Goal: Task Accomplishment & Management: Manage account settings

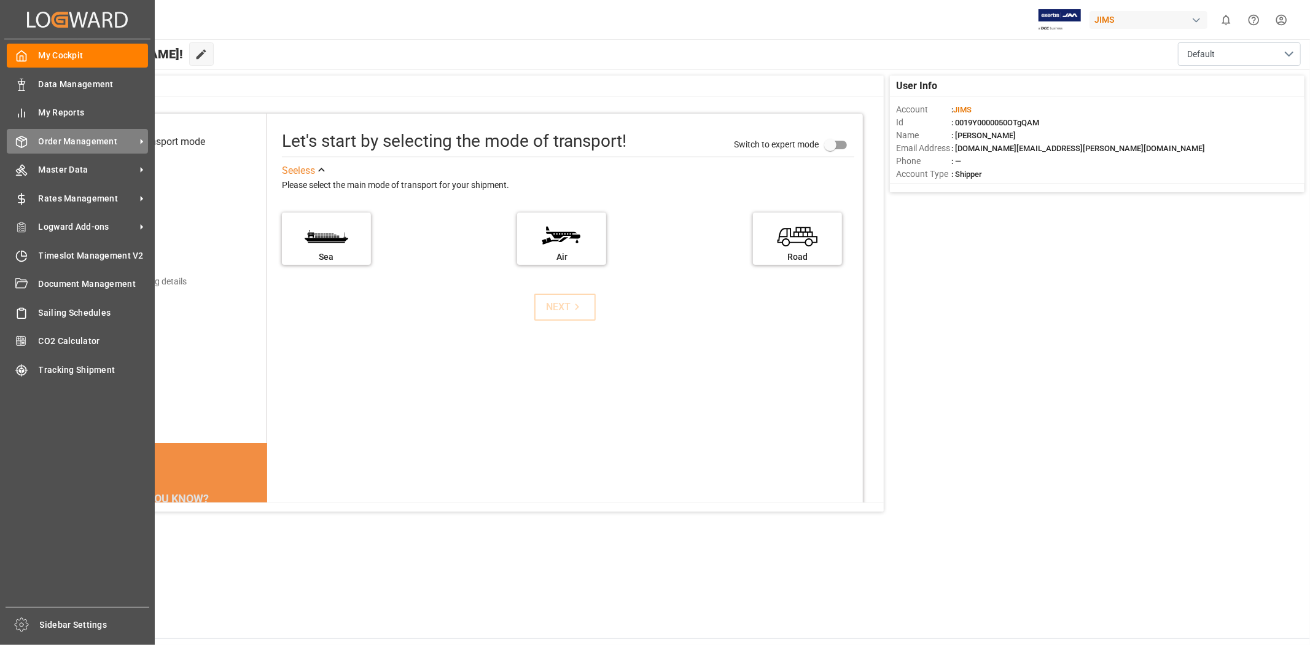
click at [84, 136] on span "Order Management" at bounding box center [87, 141] width 97 height 13
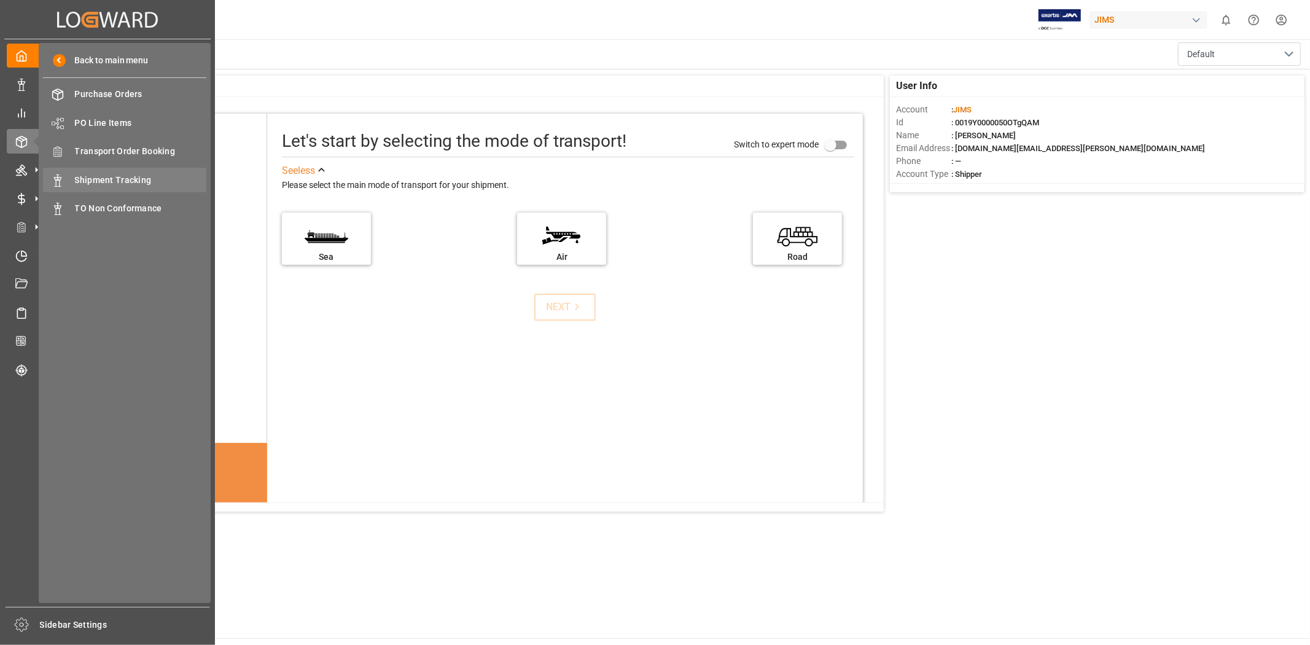
click at [131, 174] on span "Shipment Tracking" at bounding box center [141, 180] width 132 height 13
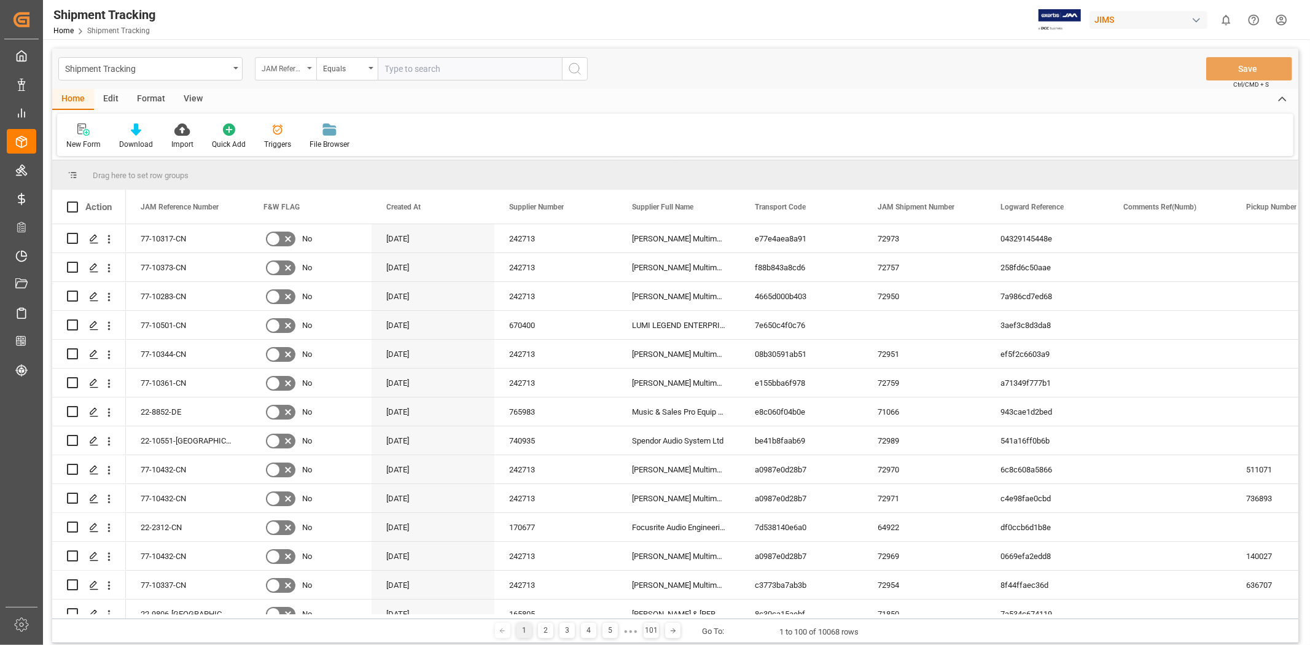
click at [309, 74] on div "JAM Reference Number" at bounding box center [285, 68] width 61 height 23
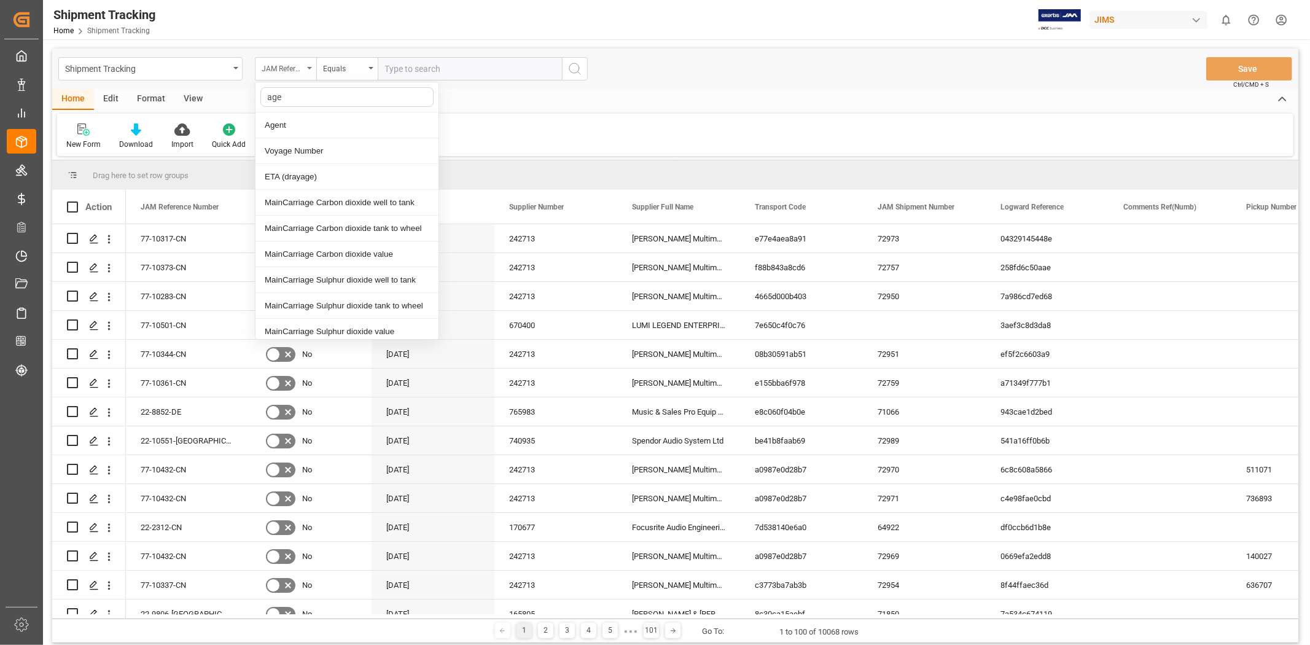
type input "agen"
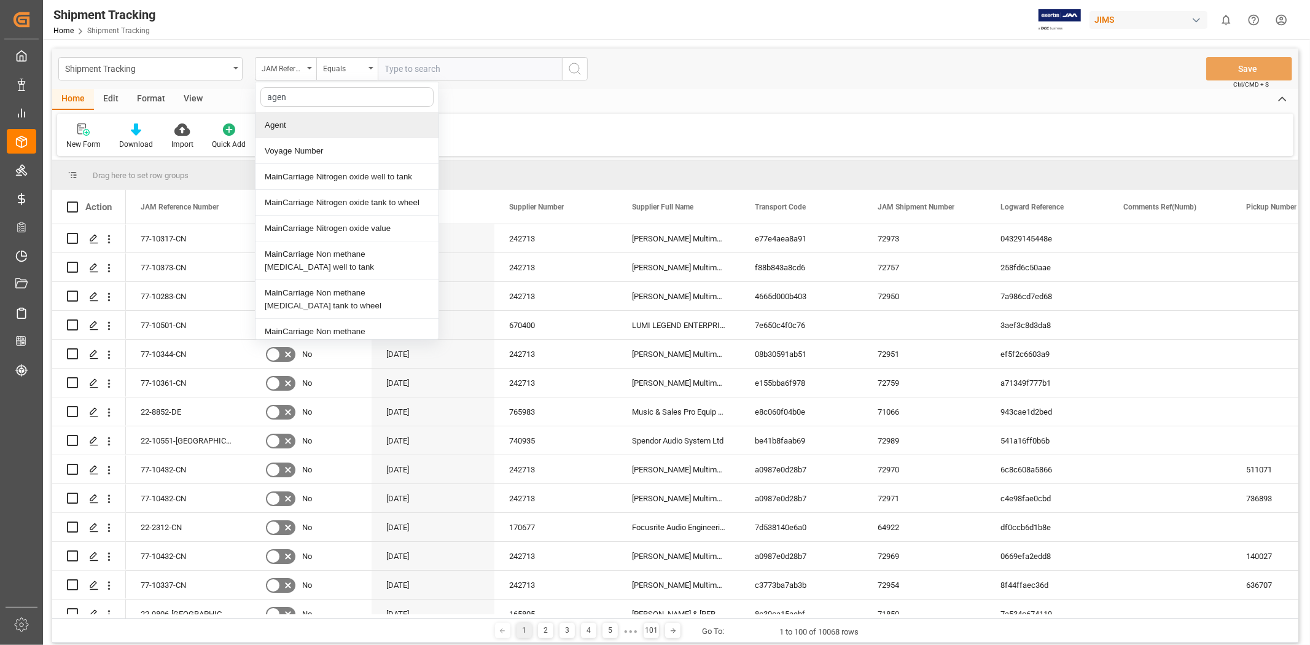
click at [305, 120] on div "Agent" at bounding box center [346, 125] width 183 height 26
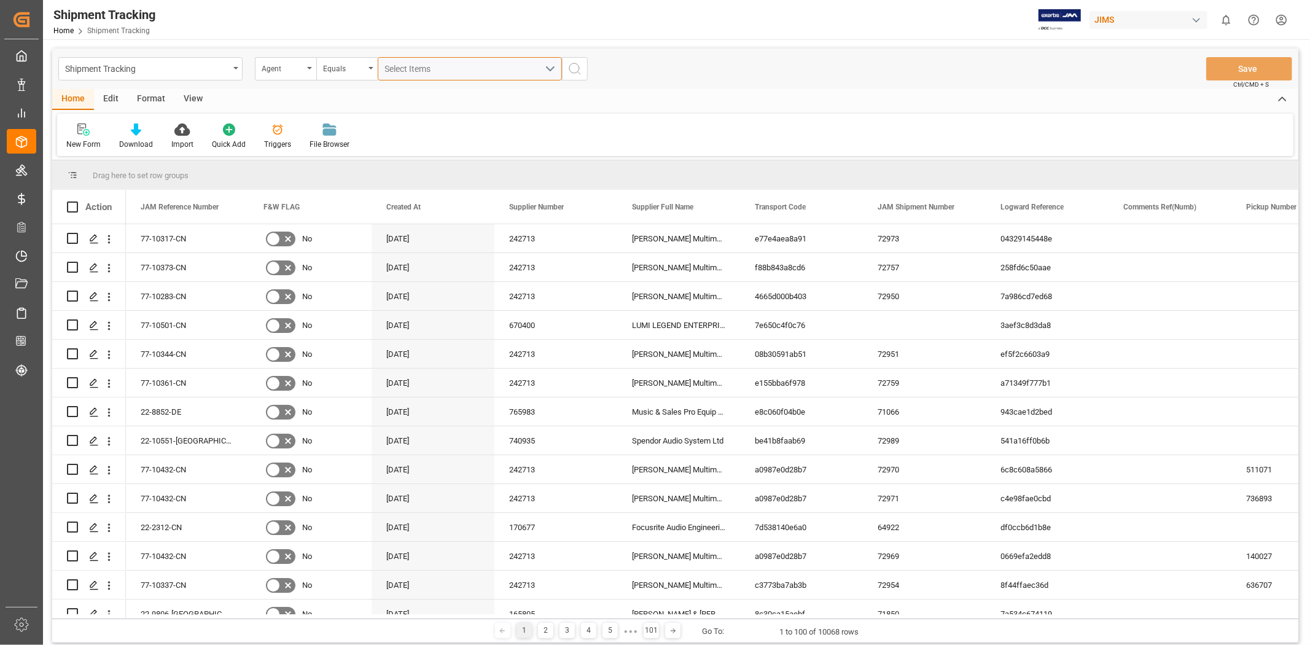
click at [443, 77] on button "Select Items" at bounding box center [470, 68] width 184 height 23
type input "jang"
click at [447, 133] on label "[PERSON_NAME]" at bounding box center [423, 125] width 91 height 24
click at [402, 133] on input "[PERSON_NAME]" at bounding box center [390, 125] width 24 height 24
checkbox input "true"
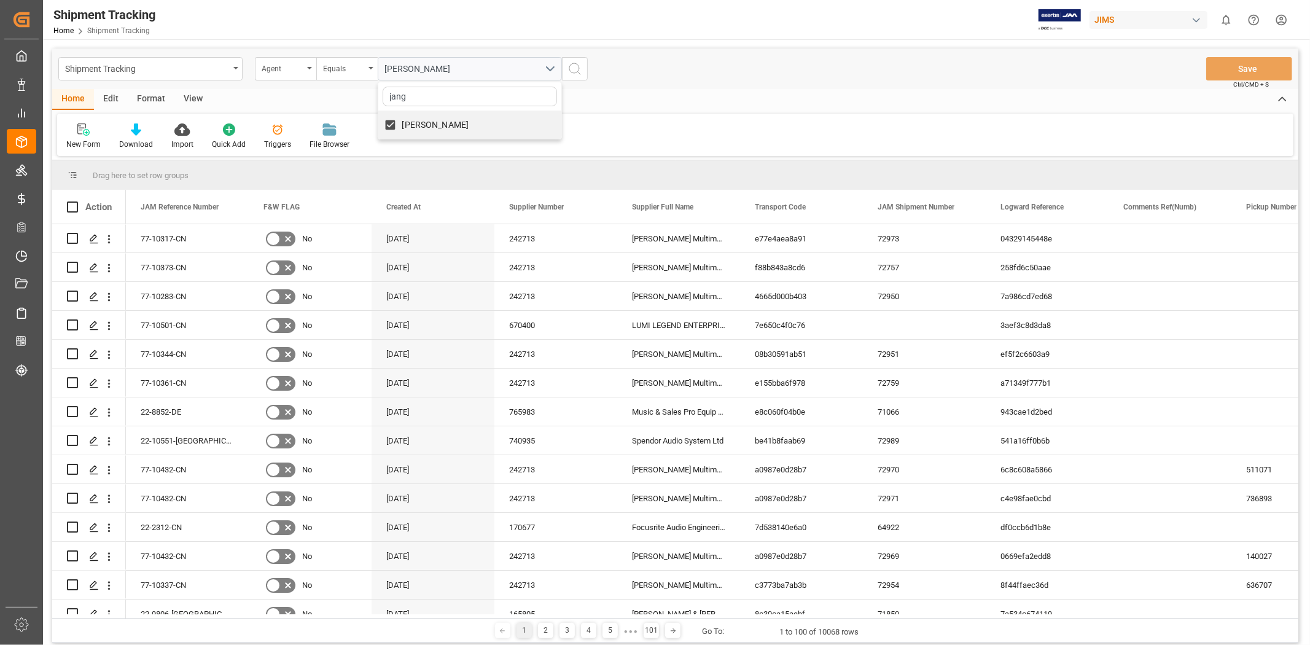
click at [572, 66] on icon "search button" at bounding box center [574, 68] width 15 height 15
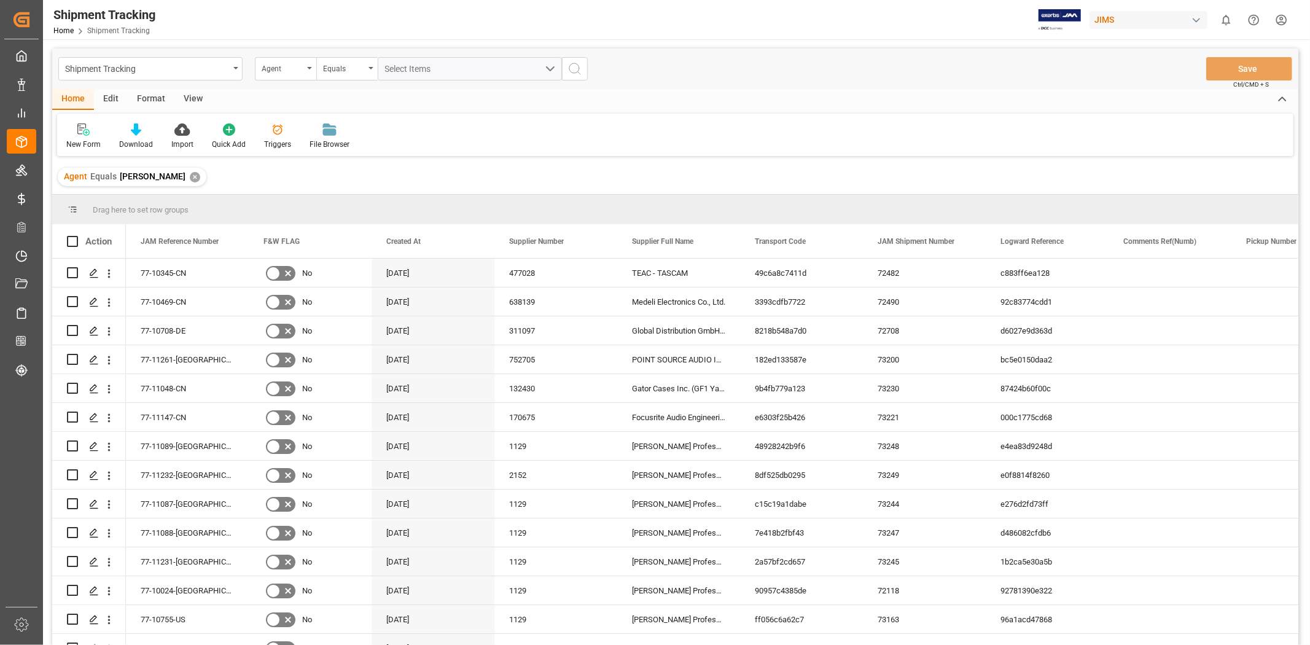
click at [196, 103] on div "View" at bounding box center [192, 99] width 37 height 21
click at [141, 139] on div "Standard Templates" at bounding box center [139, 144] width 61 height 11
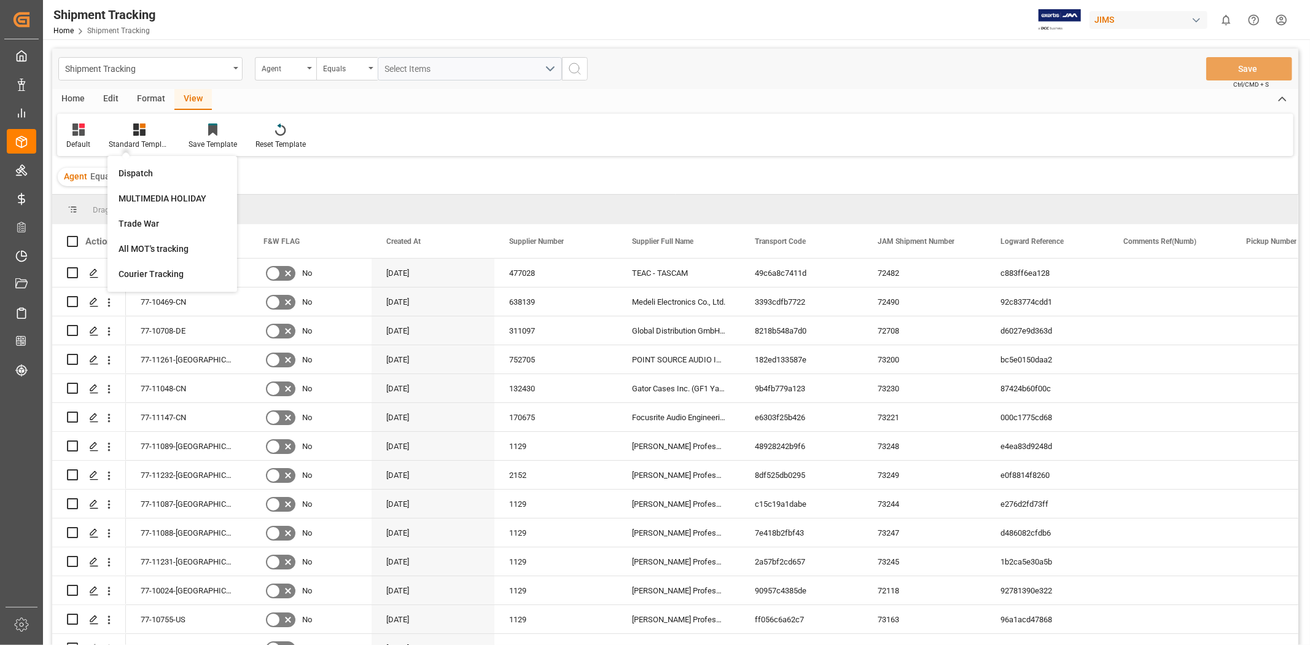
click at [518, 118] on div "Default Standard Templates Dispatch MULTIMEDIA HOLIDAY Trade War All MOT's trac…" at bounding box center [675, 135] width 1236 height 42
click at [83, 140] on div "Default" at bounding box center [78, 144] width 24 height 11
click at [101, 297] on div "GIT" at bounding box center [125, 299] width 107 height 13
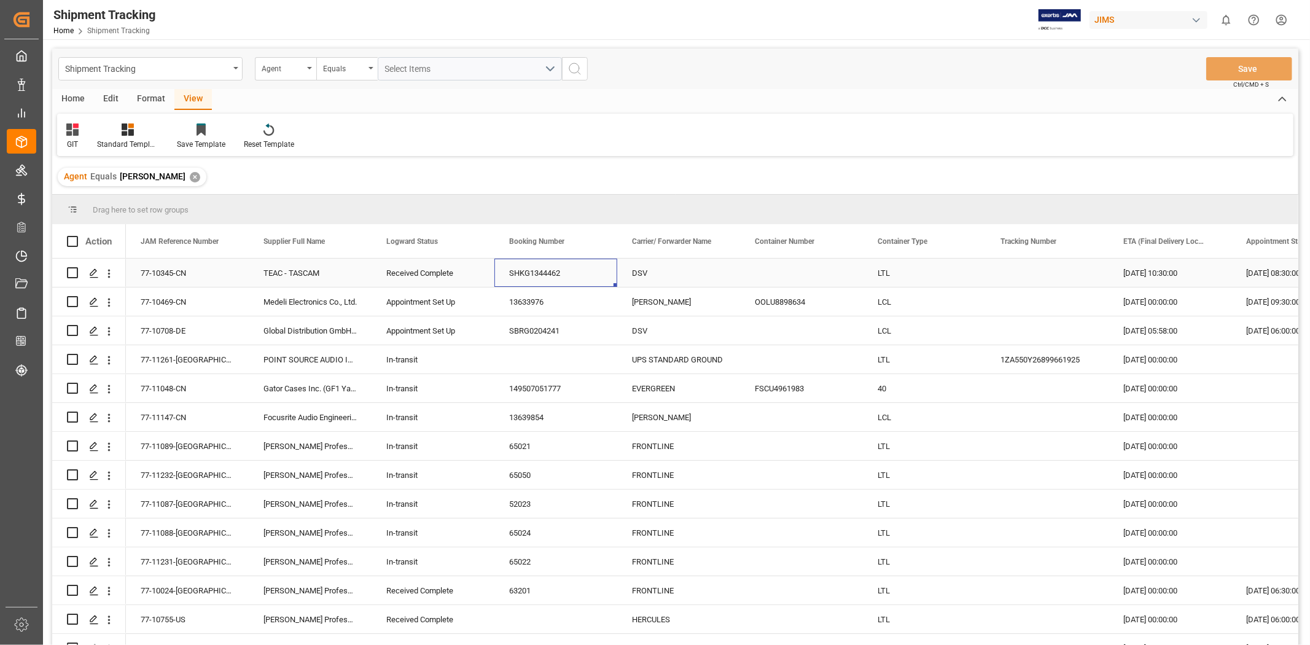
click at [529, 273] on div "SHKG1344462" at bounding box center [555, 273] width 123 height 28
click at [1151, 300] on div "[DATE] 00:00:00" at bounding box center [1169, 301] width 123 height 28
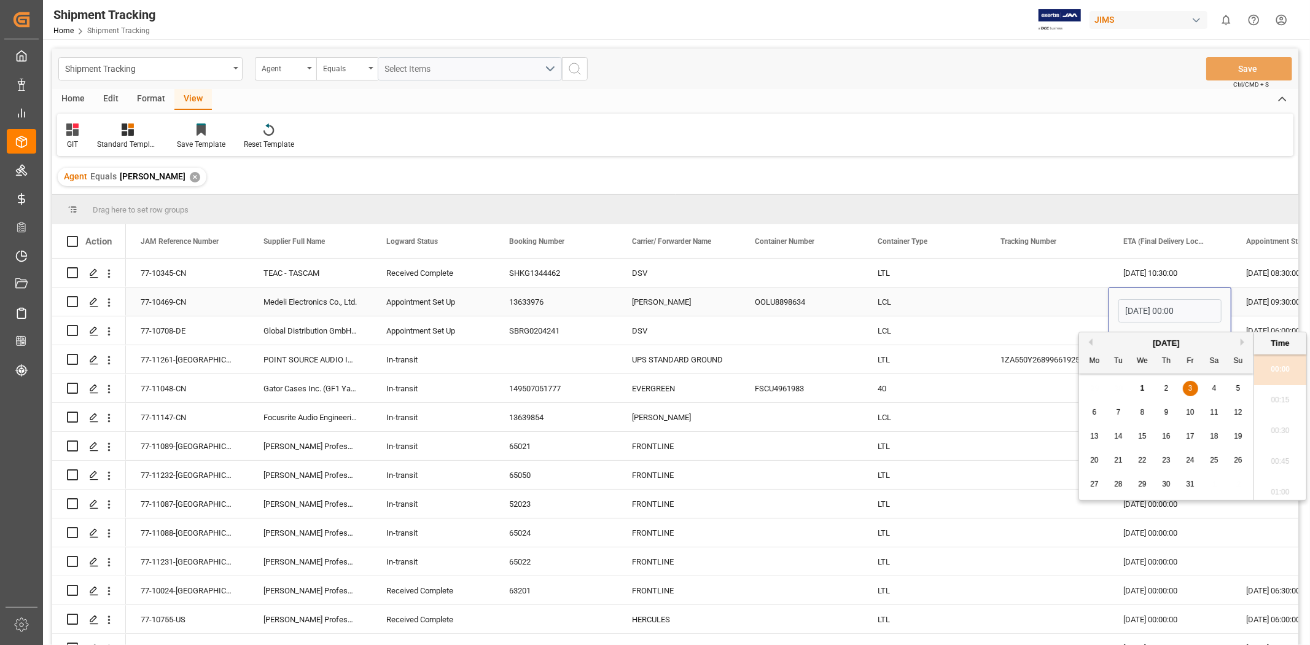
scroll to position [986, 0]
click at [1159, 388] on div "2" at bounding box center [1166, 388] width 15 height 15
type input "[DATE] 00:00"
click at [1148, 268] on div "[DATE] 10:30:00" at bounding box center [1169, 273] width 123 height 28
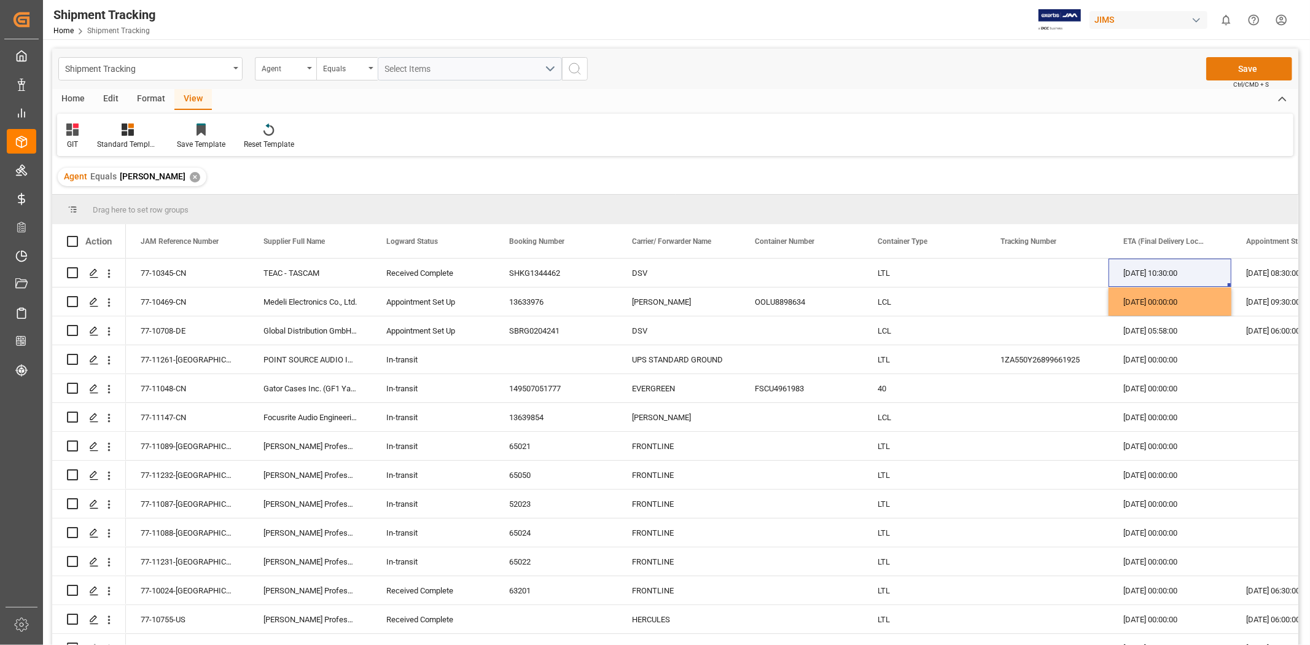
click at [1224, 68] on button "Save" at bounding box center [1249, 68] width 86 height 23
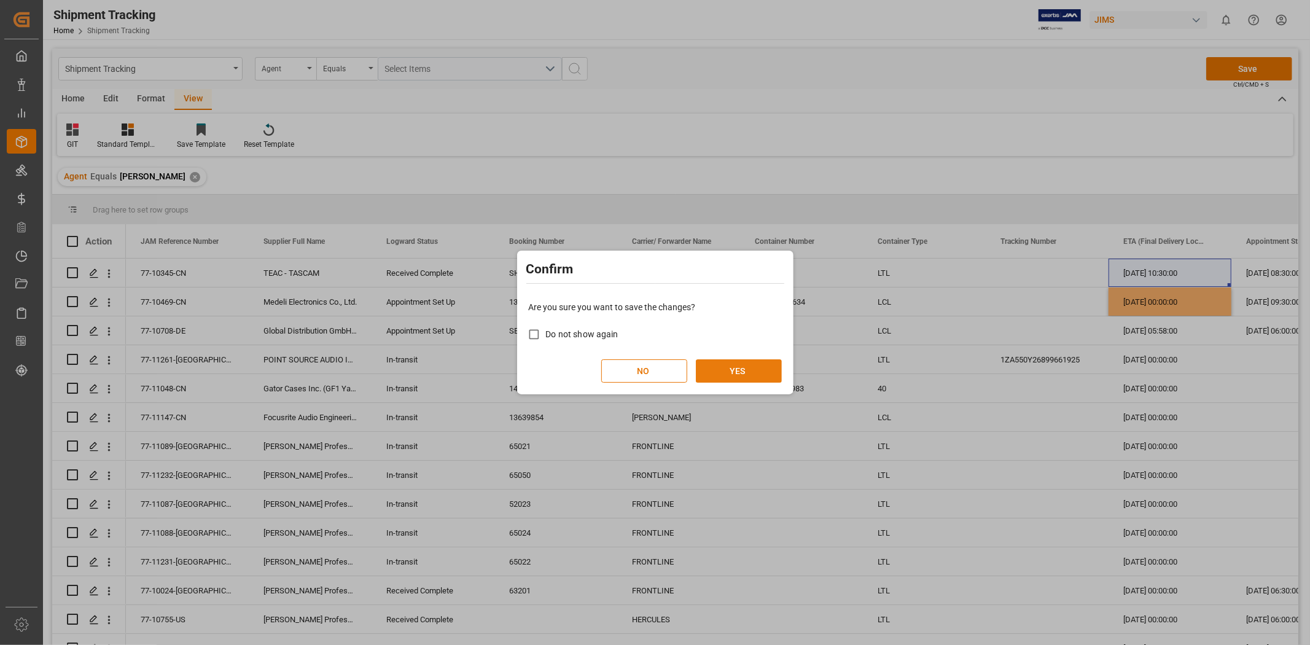
click at [752, 375] on button "YES" at bounding box center [739, 370] width 86 height 23
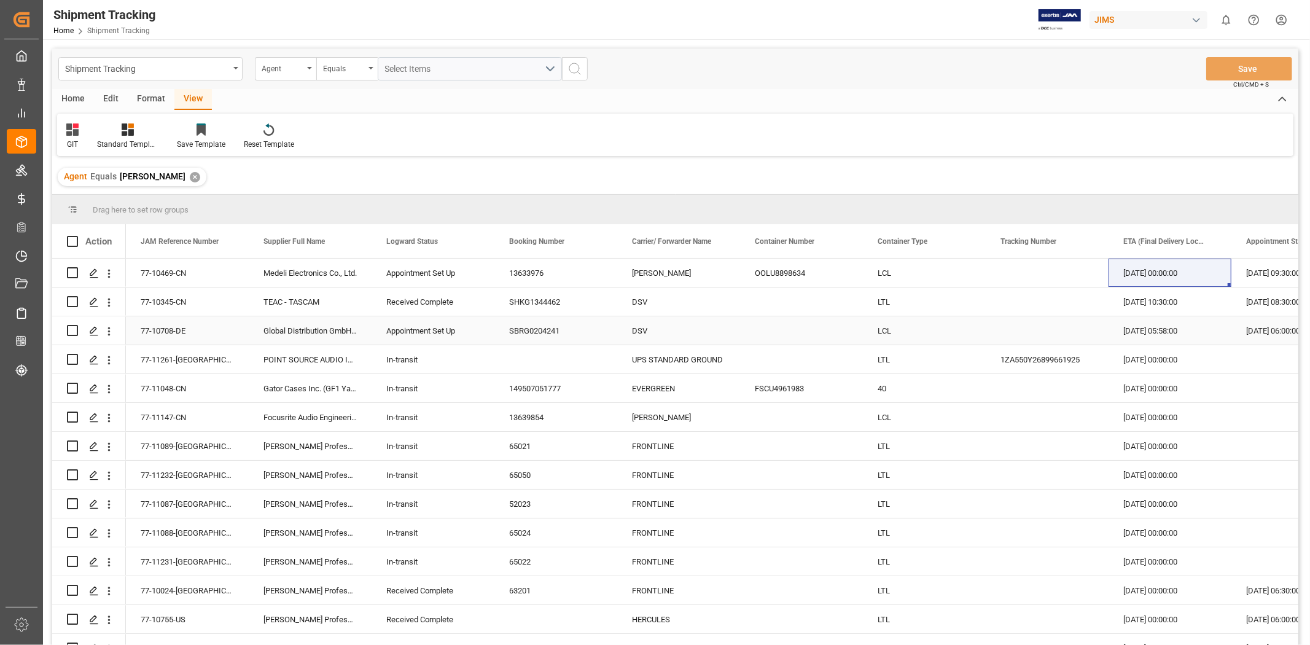
click at [1144, 333] on div "[DATE] 05:58:00" at bounding box center [1169, 330] width 123 height 28
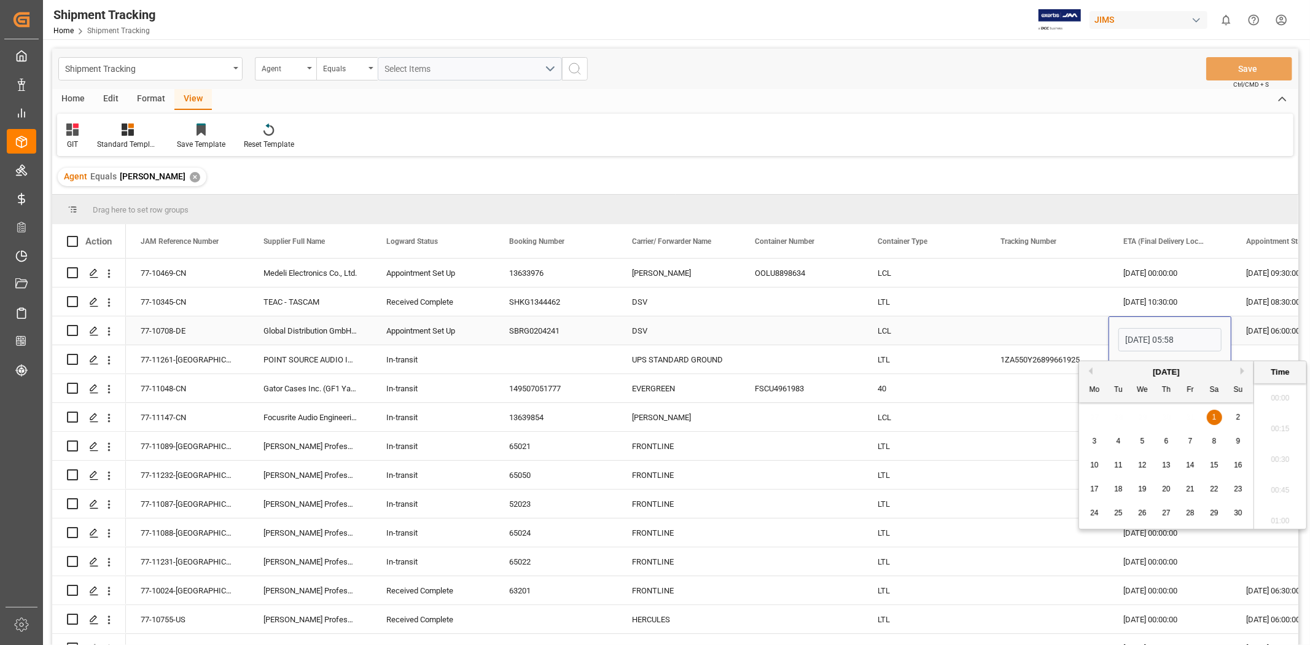
scroll to position [648, 0]
click at [1090, 371] on button "Previous Month" at bounding box center [1088, 370] width 7 height 7
click at [1165, 411] on div "2" at bounding box center [1166, 417] width 15 height 15
type input "[DATE] 05:58"
click at [904, 330] on div "LCL" at bounding box center [924, 330] width 123 height 28
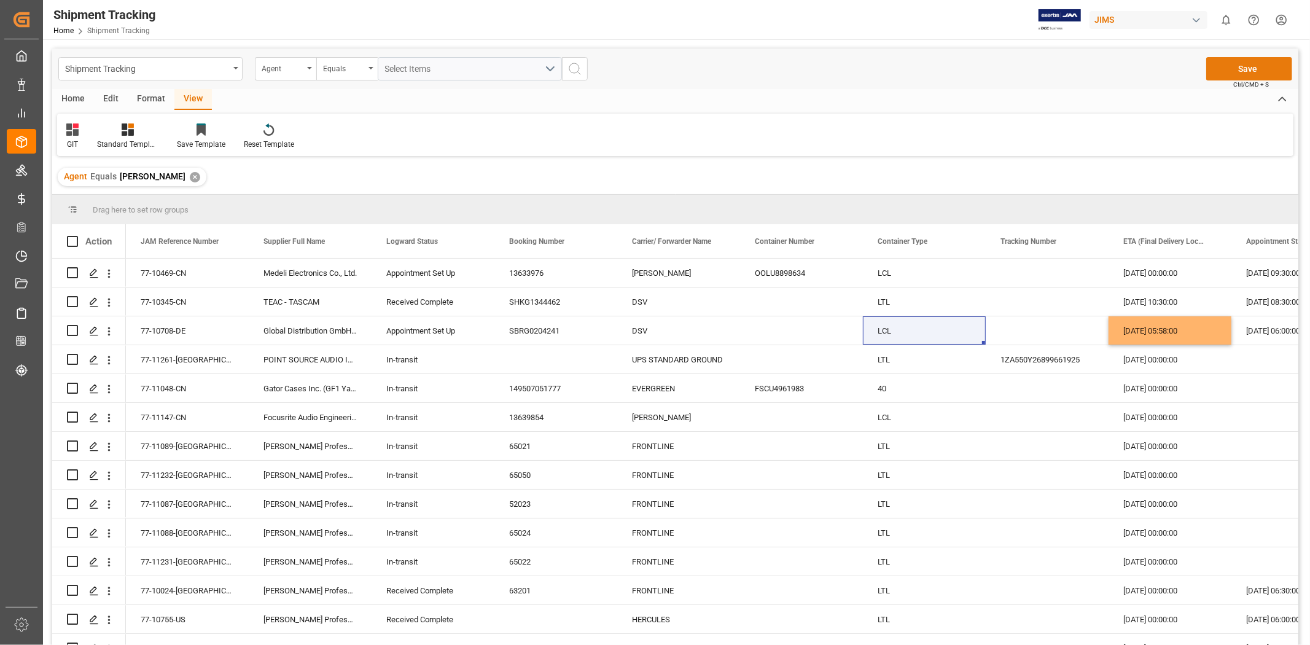
click at [1238, 68] on button "Save" at bounding box center [1249, 68] width 86 height 23
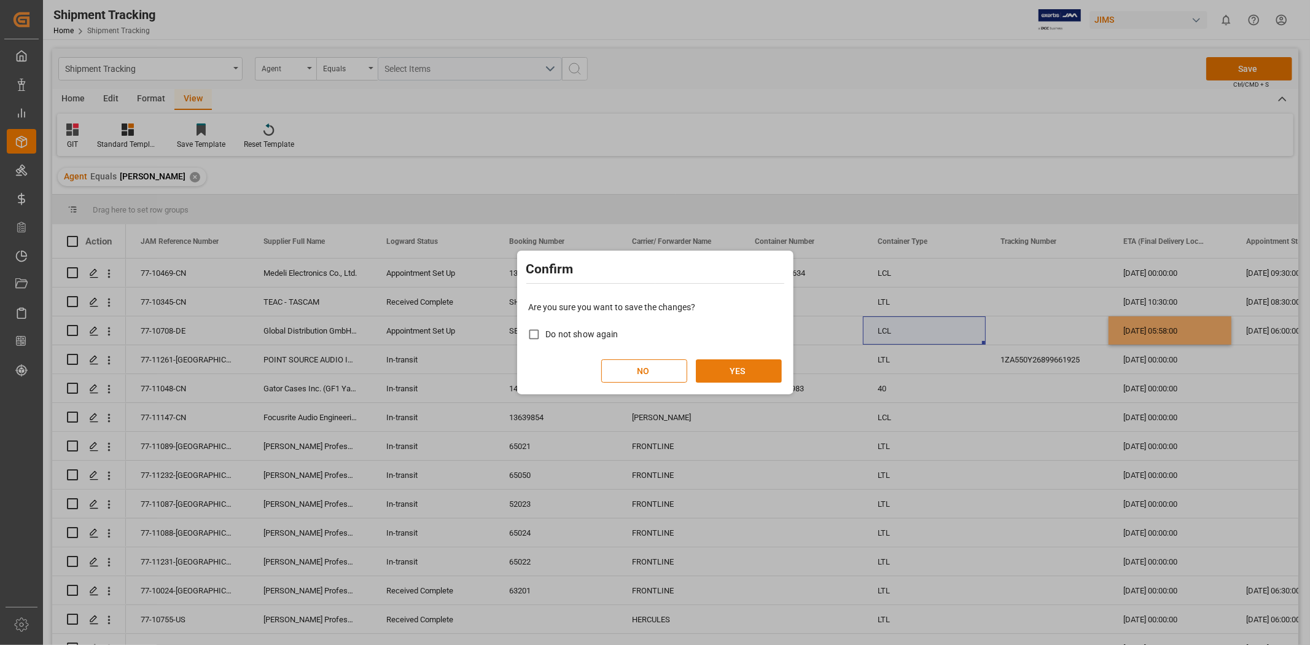
click at [739, 366] on button "YES" at bounding box center [739, 370] width 86 height 23
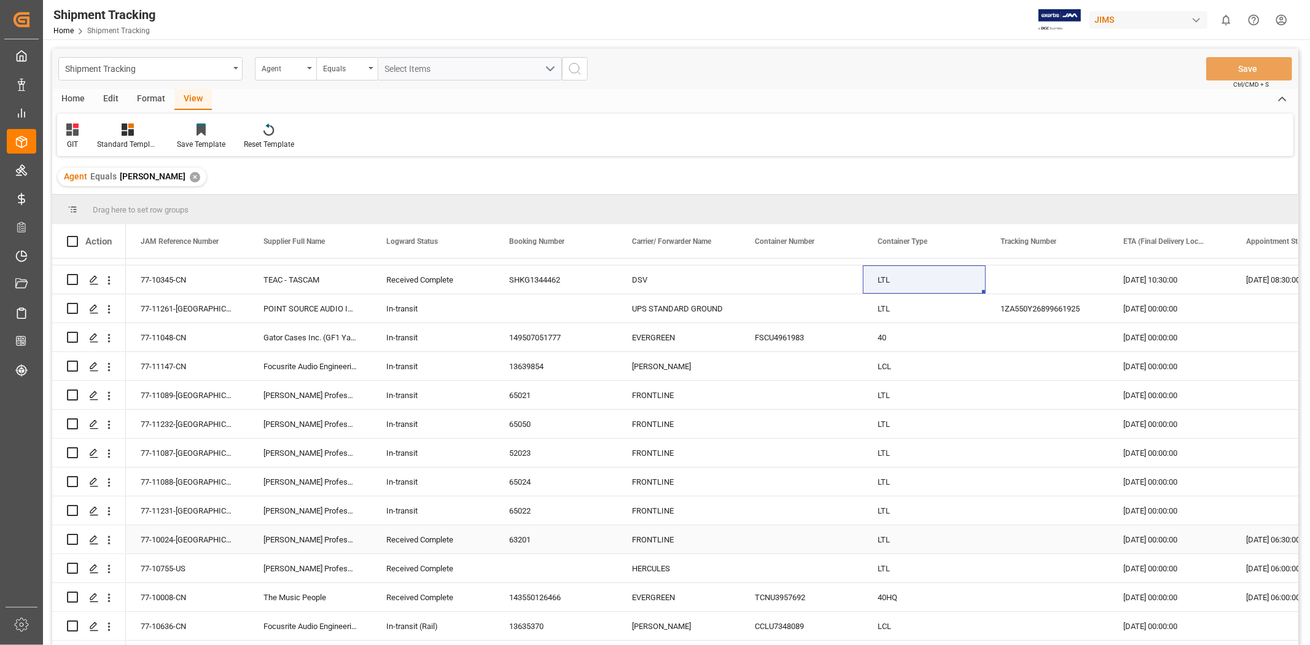
scroll to position [68, 0]
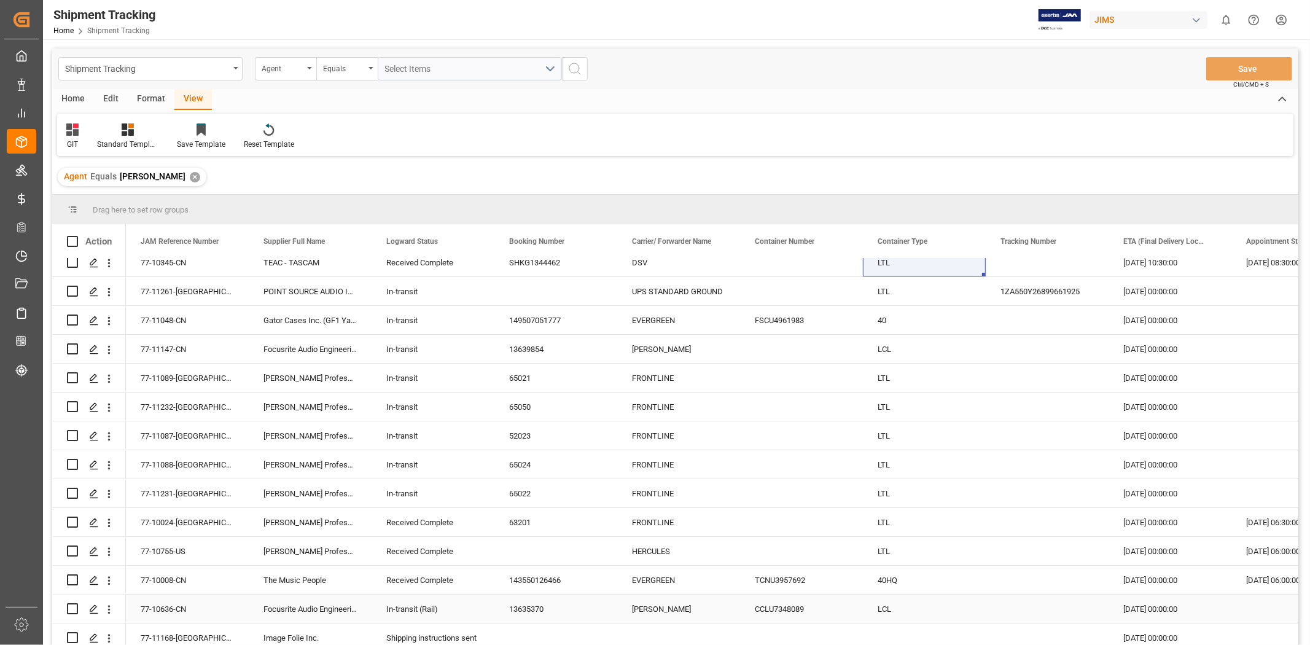
click at [419, 605] on div "In-transit (Rail)" at bounding box center [432, 609] width 93 height 28
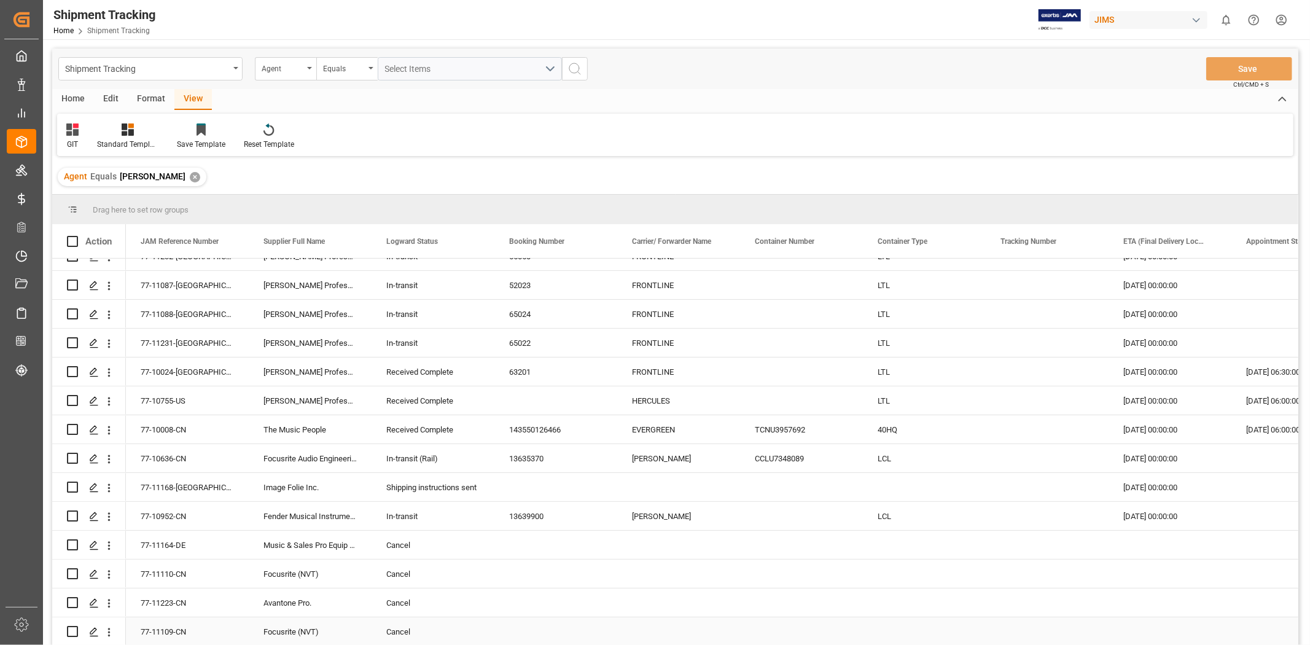
scroll to position [247, 0]
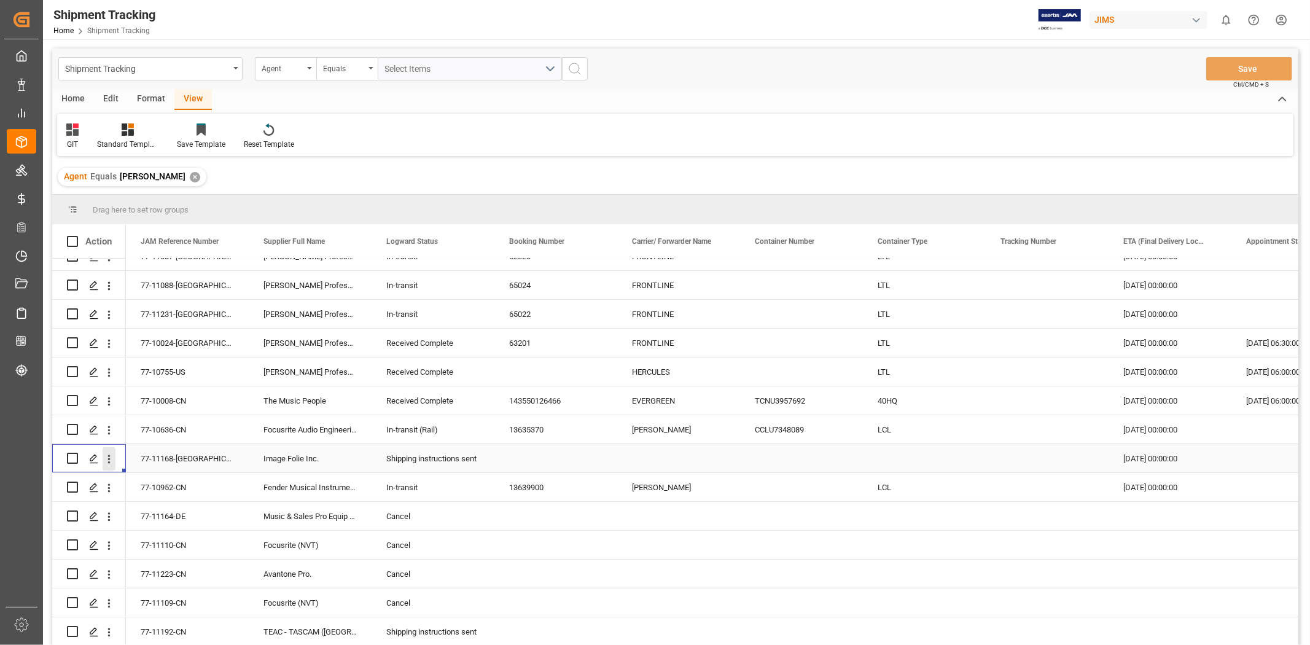
click at [109, 461] on icon "open menu" at bounding box center [109, 458] width 2 height 9
click at [150, 484] on span "Open in new tab" at bounding box center [190, 484] width 112 height 13
click at [297, 484] on div "Fender Musical Instruments - [GEOGRAPHIC_DATA]" at bounding box center [310, 487] width 123 height 28
click at [1304, 637] on main "Shipment Tracking Agent Equals Select Items Save Ctrl/CMD + S Home Edit Format …" at bounding box center [675, 363] width 1264 height 629
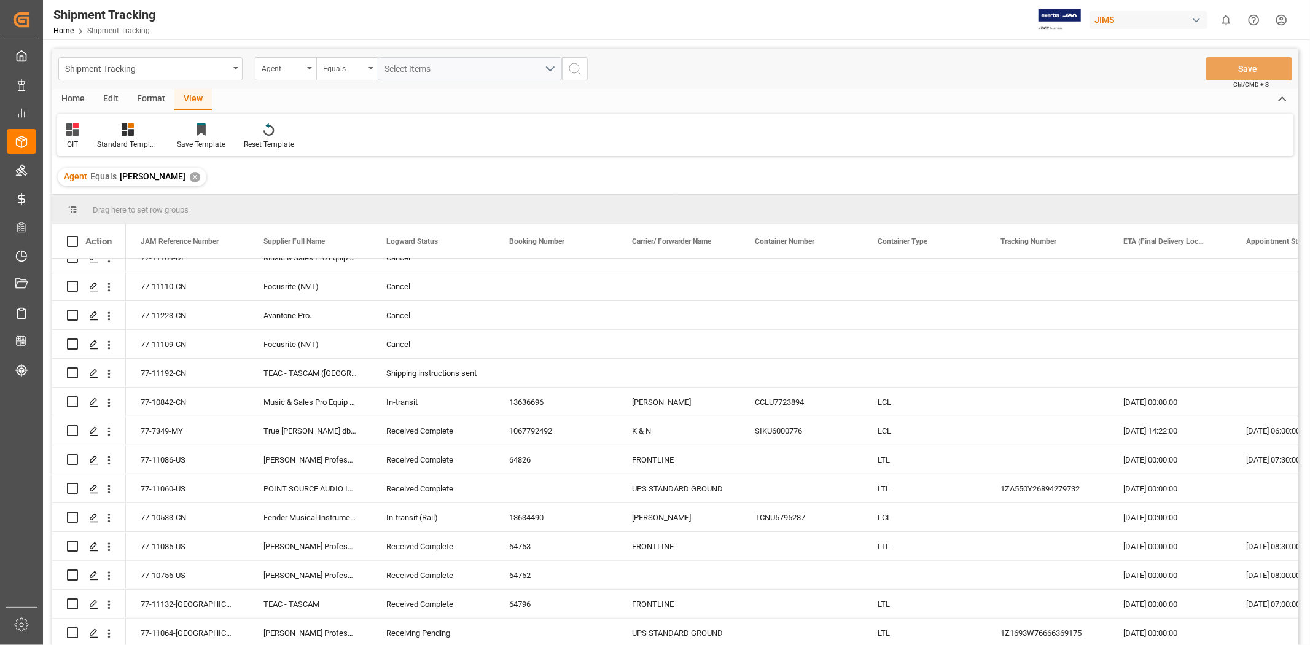
scroll to position [512, 0]
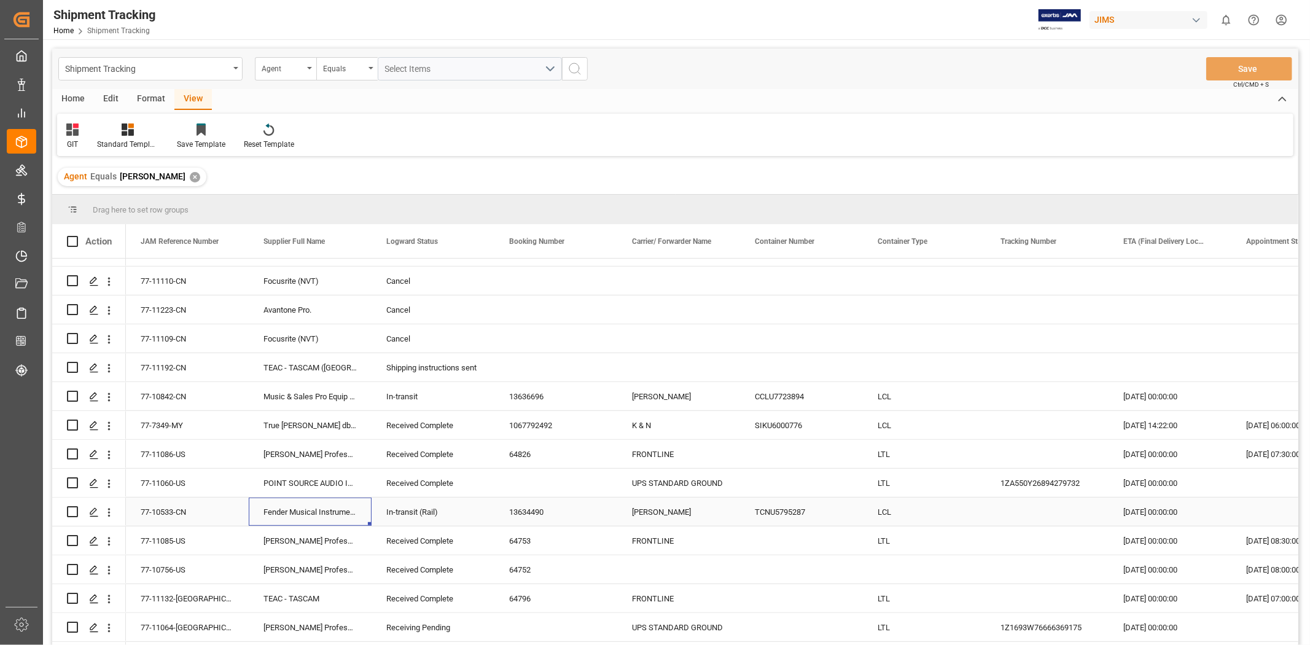
click at [306, 512] on div "Fender Musical Instruments Corp." at bounding box center [310, 511] width 123 height 28
click at [528, 510] on div "13634490" at bounding box center [555, 511] width 123 height 28
click at [1149, 510] on div "[DATE] 00:00:00" at bounding box center [1169, 511] width 123 height 28
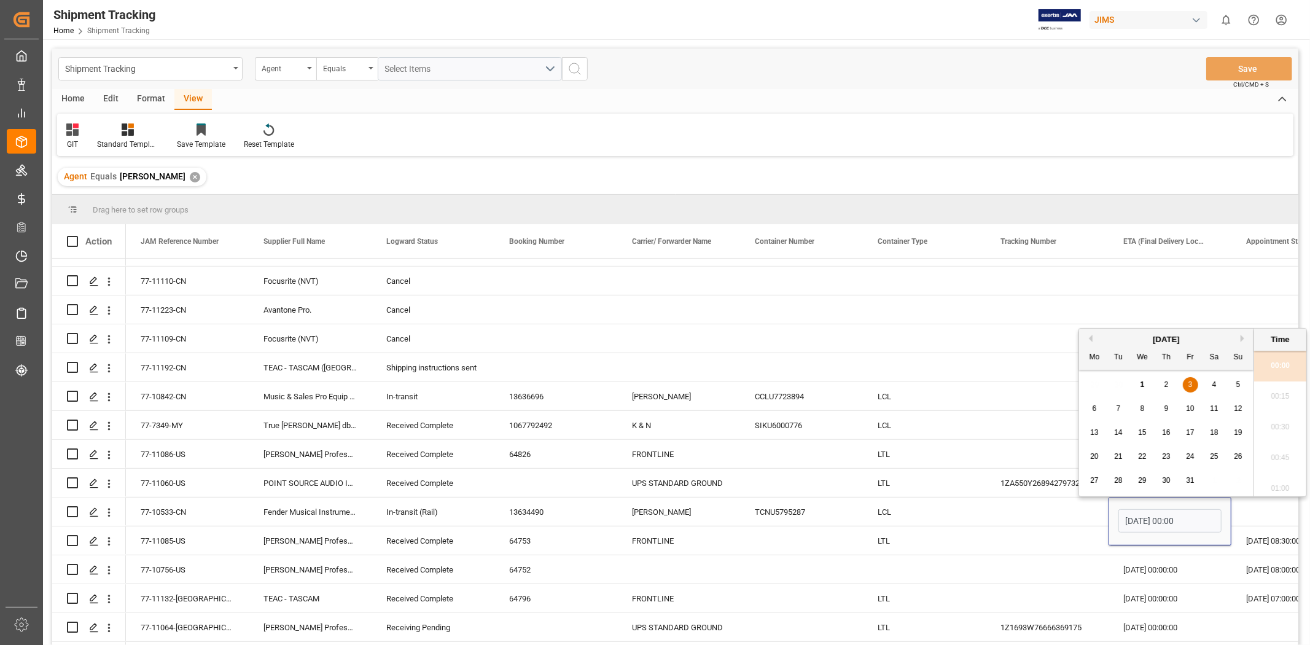
click at [1146, 410] on div "8" at bounding box center [1142, 409] width 15 height 15
type input "[DATE] 00:00"
click at [1147, 566] on div "[DATE] 00:00:00" at bounding box center [1169, 569] width 123 height 28
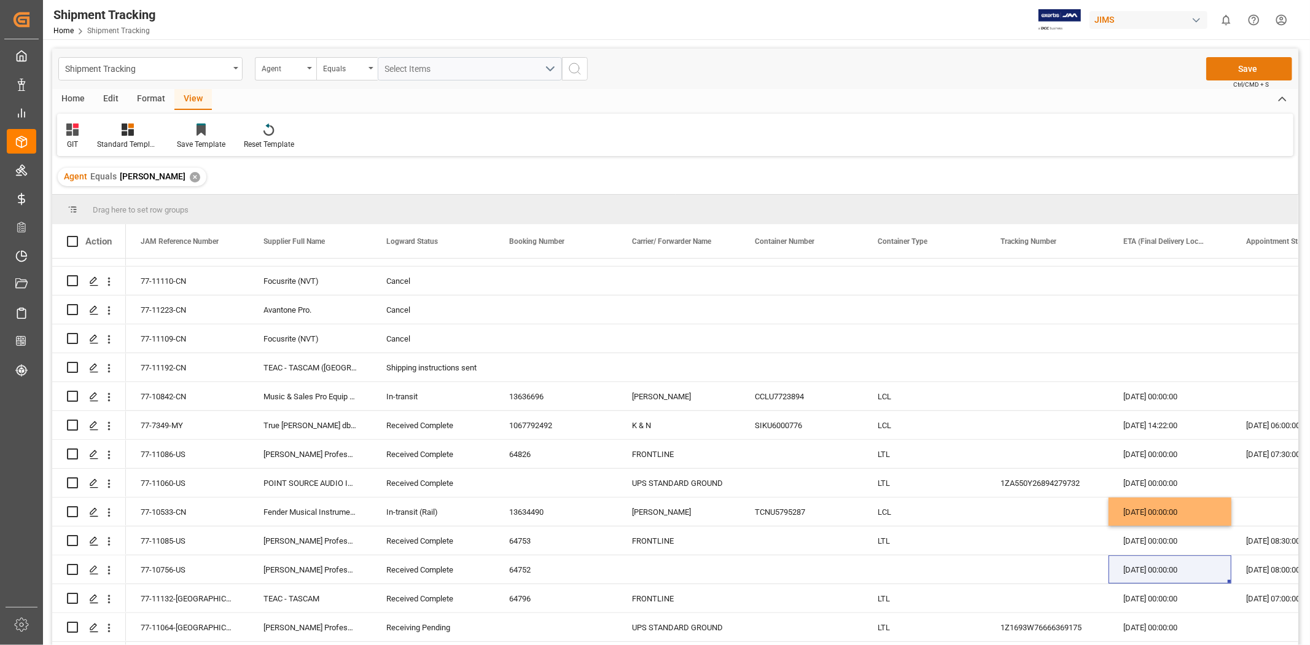
click at [1243, 65] on button "Save" at bounding box center [1249, 68] width 86 height 23
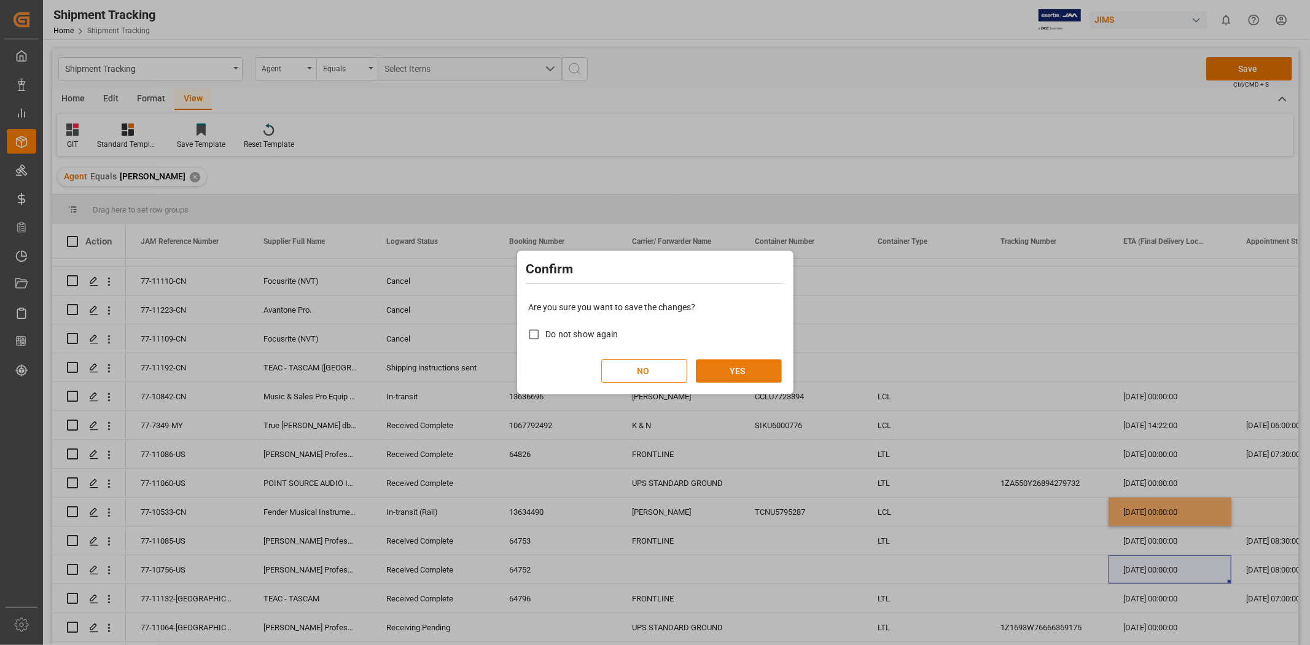
click at [750, 371] on button "YES" at bounding box center [739, 370] width 86 height 23
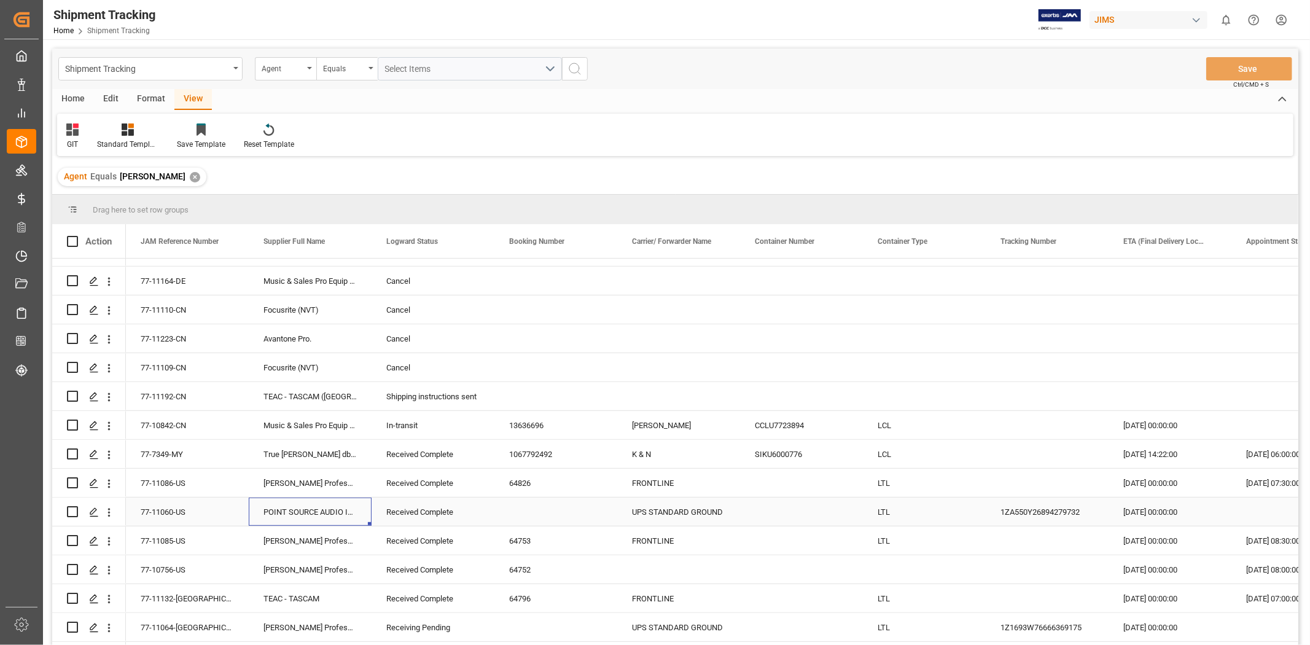
click at [294, 510] on div "POINT SOURCE AUDIO Inc (T)" at bounding box center [310, 511] width 123 height 28
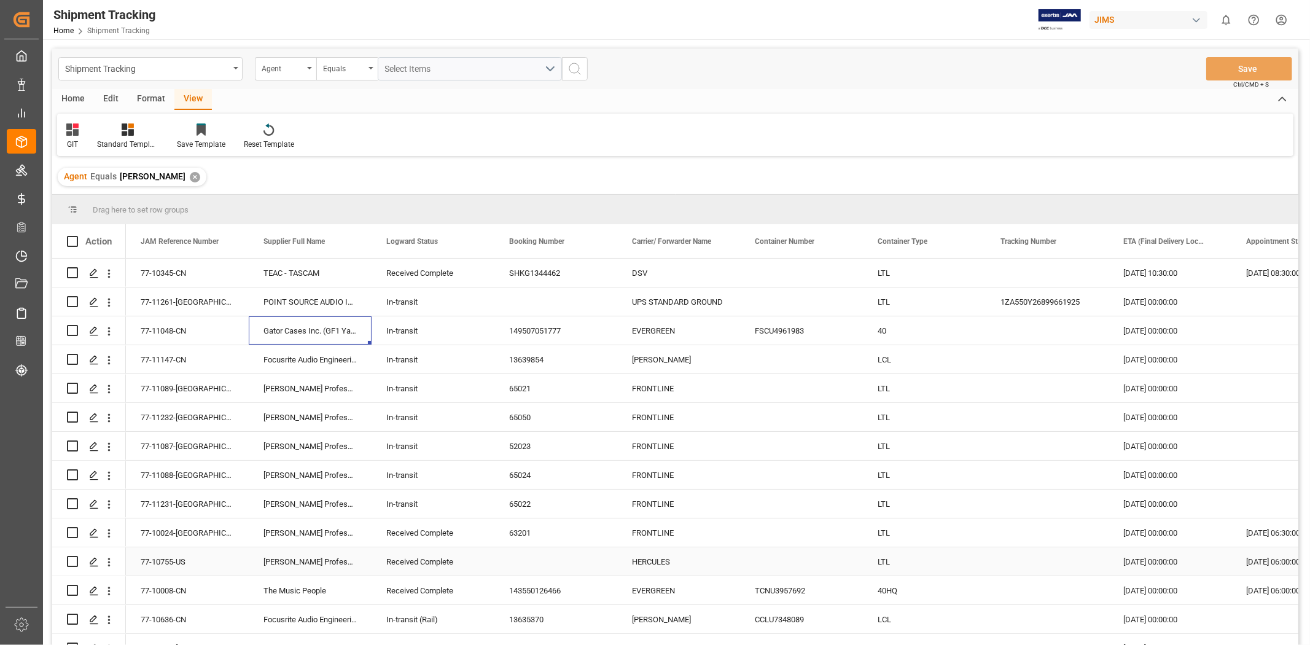
scroll to position [0, 0]
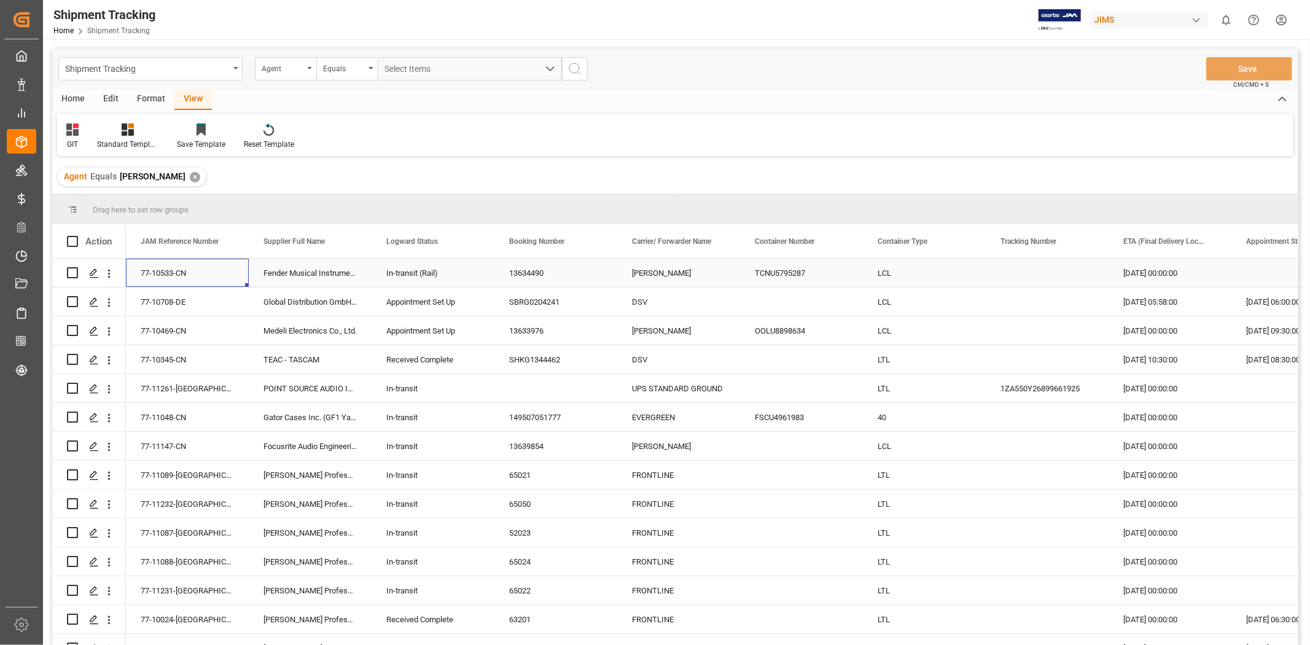
click at [179, 275] on div "77-10533-CN" at bounding box center [187, 273] width 123 height 28
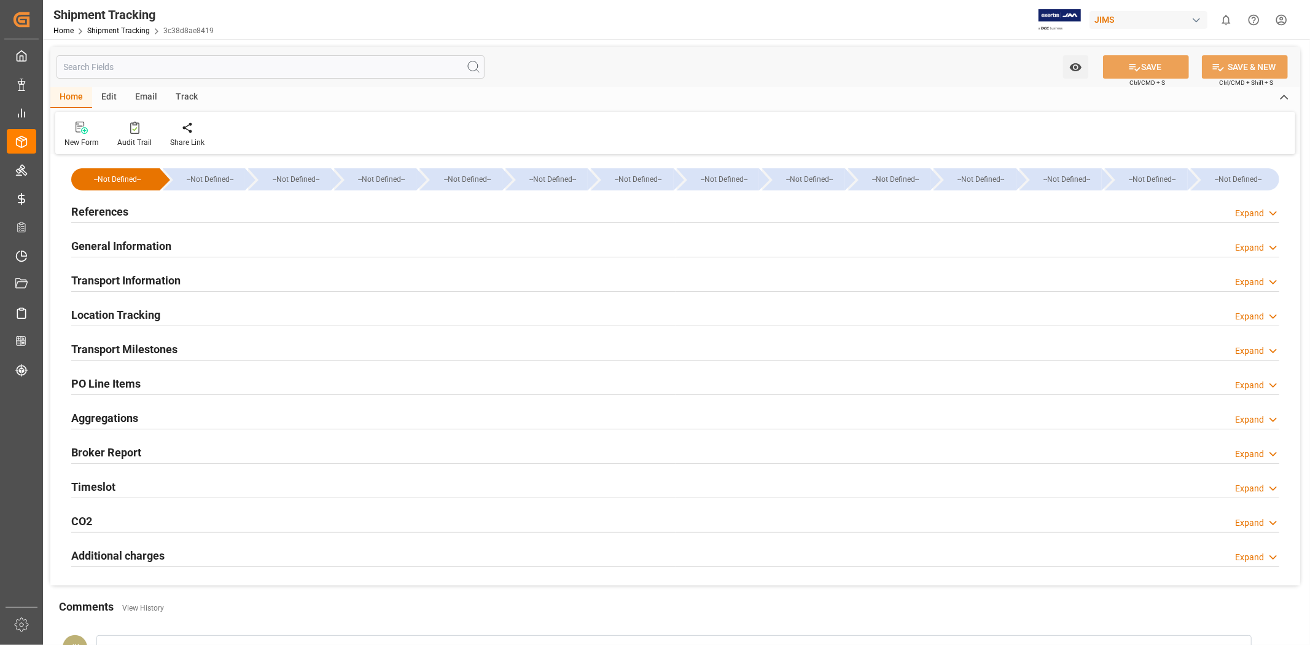
type input "[DATE]"
click at [286, 209] on div "References Expand" at bounding box center [675, 210] width 1208 height 23
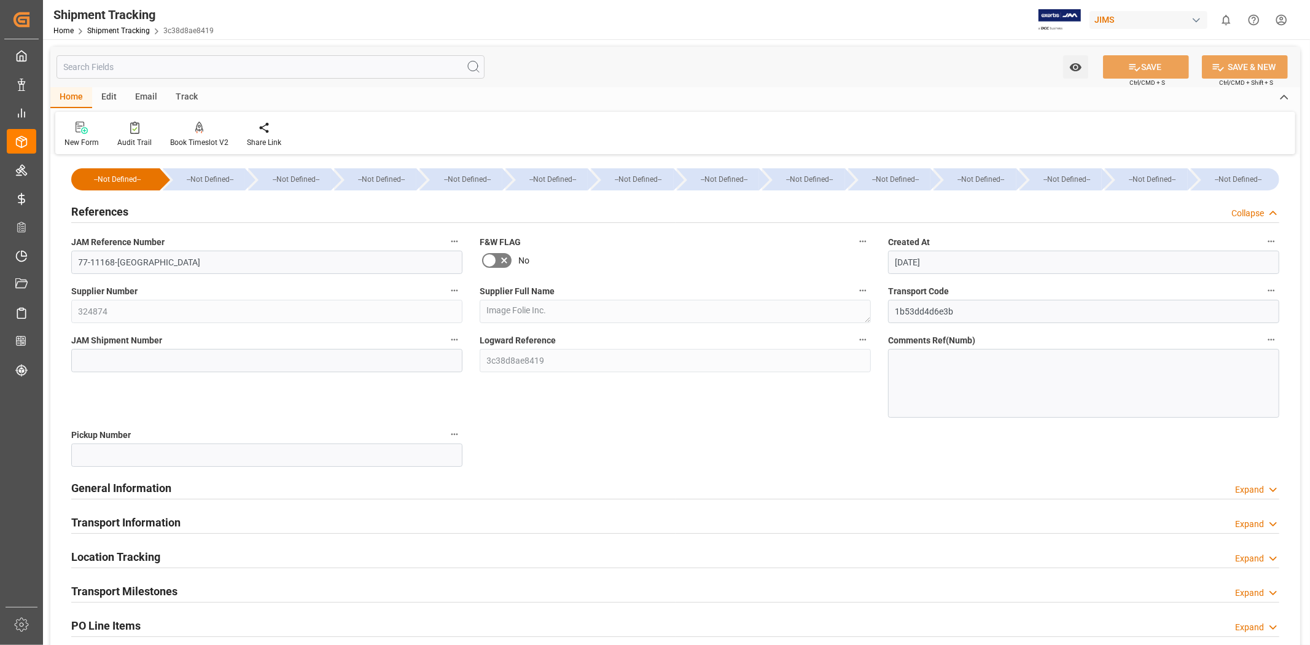
click at [286, 209] on div "References Collapse" at bounding box center [675, 210] width 1208 height 23
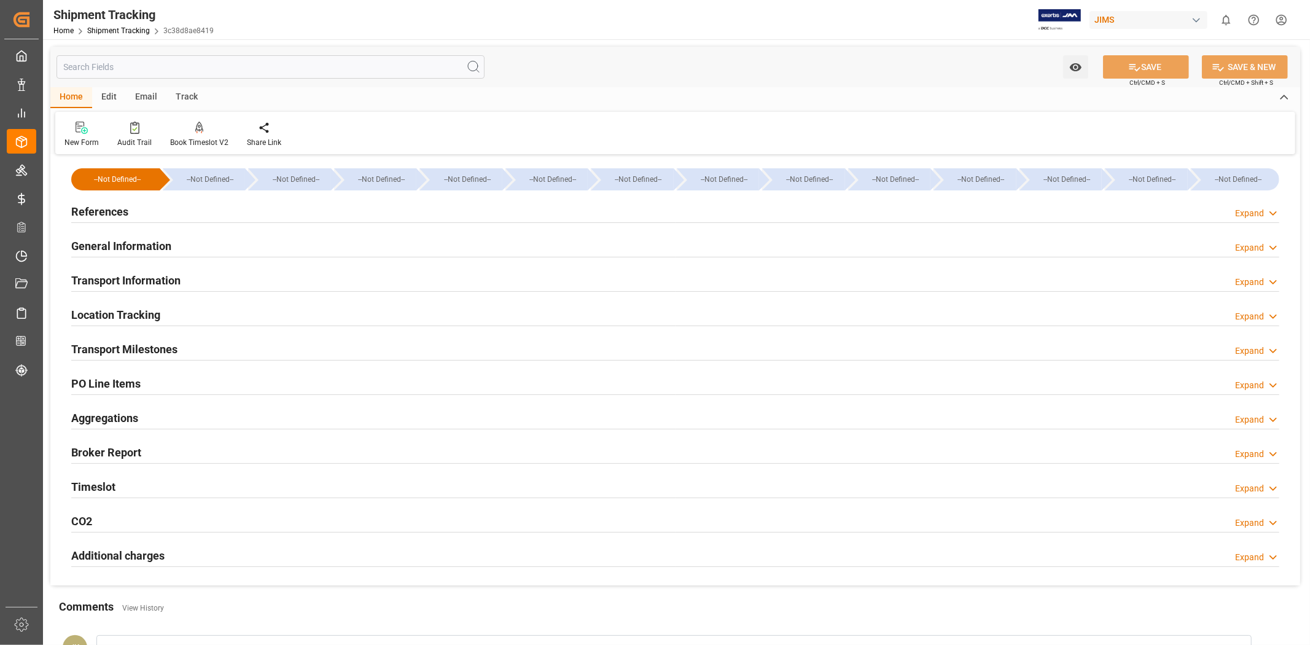
click at [286, 209] on div "References Expand" at bounding box center [675, 210] width 1208 height 23
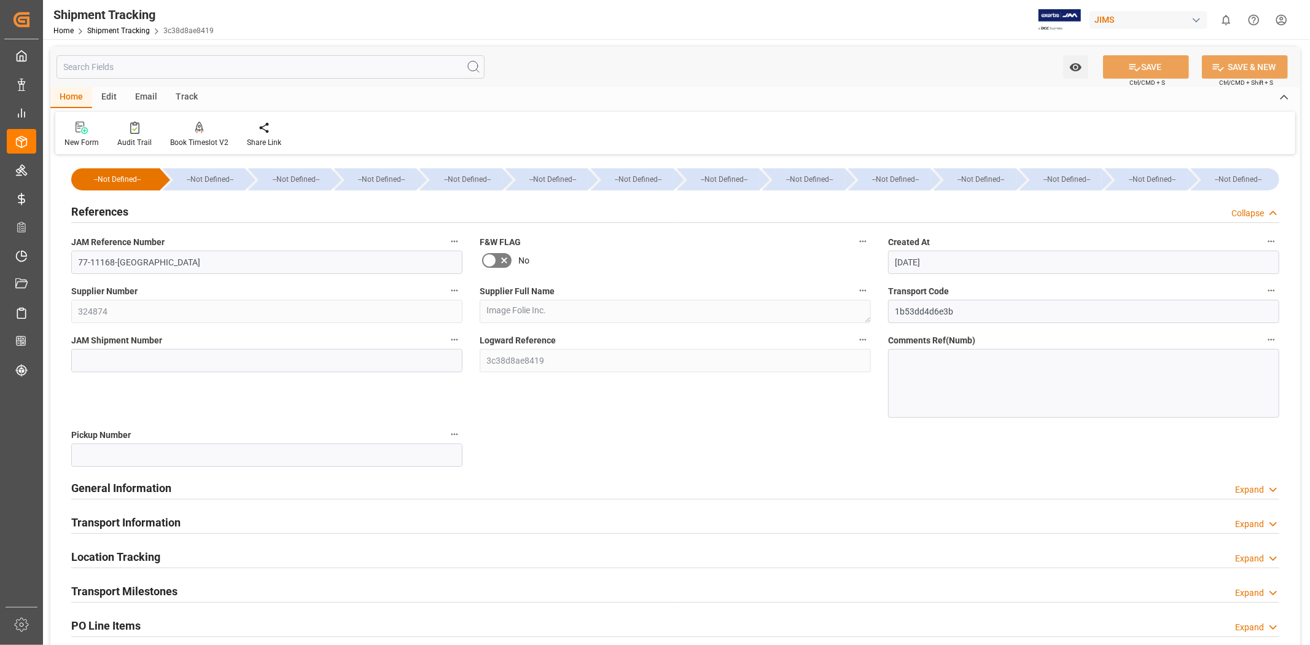
click at [286, 209] on div "References Collapse" at bounding box center [675, 210] width 1208 height 23
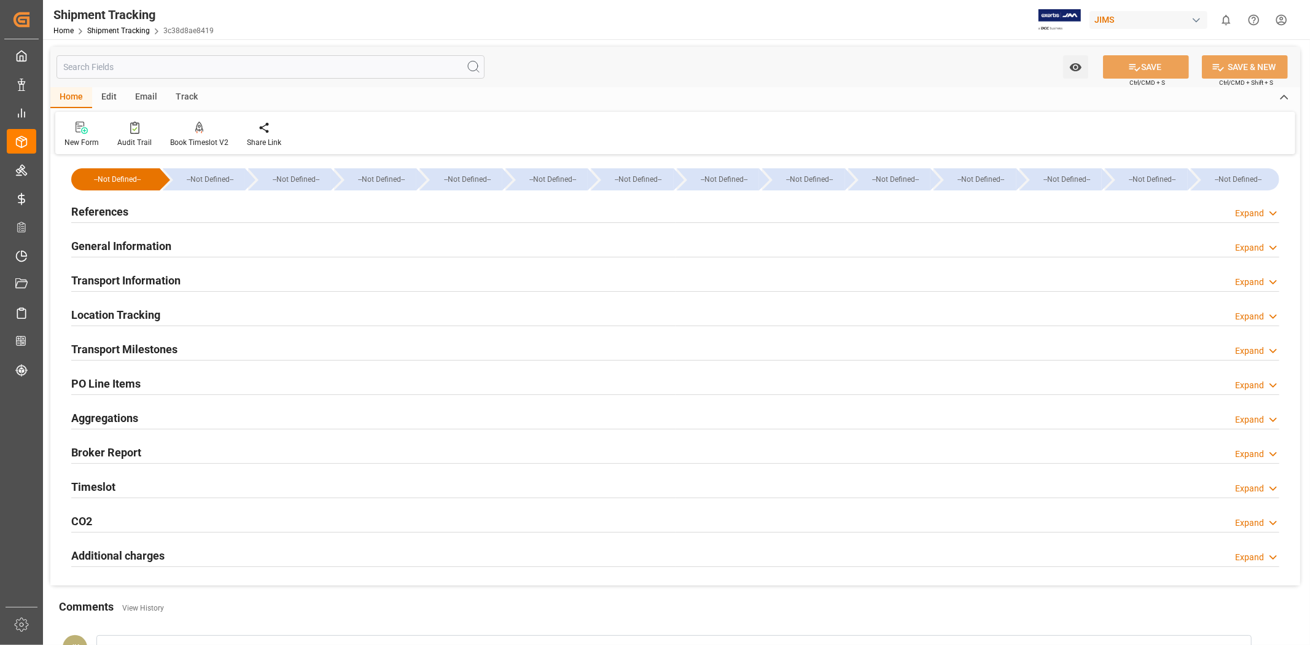
click at [274, 248] on div "General Information Expand" at bounding box center [675, 244] width 1208 height 23
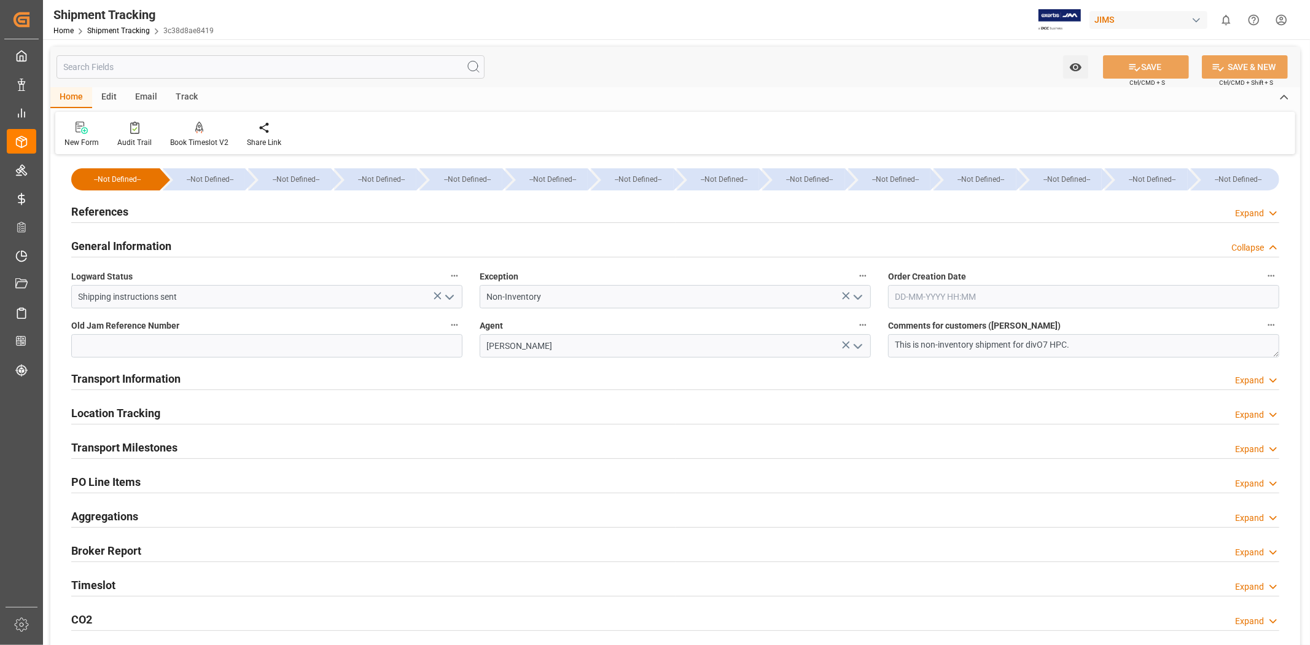
click at [274, 248] on div "General Information Collapse" at bounding box center [675, 244] width 1208 height 23
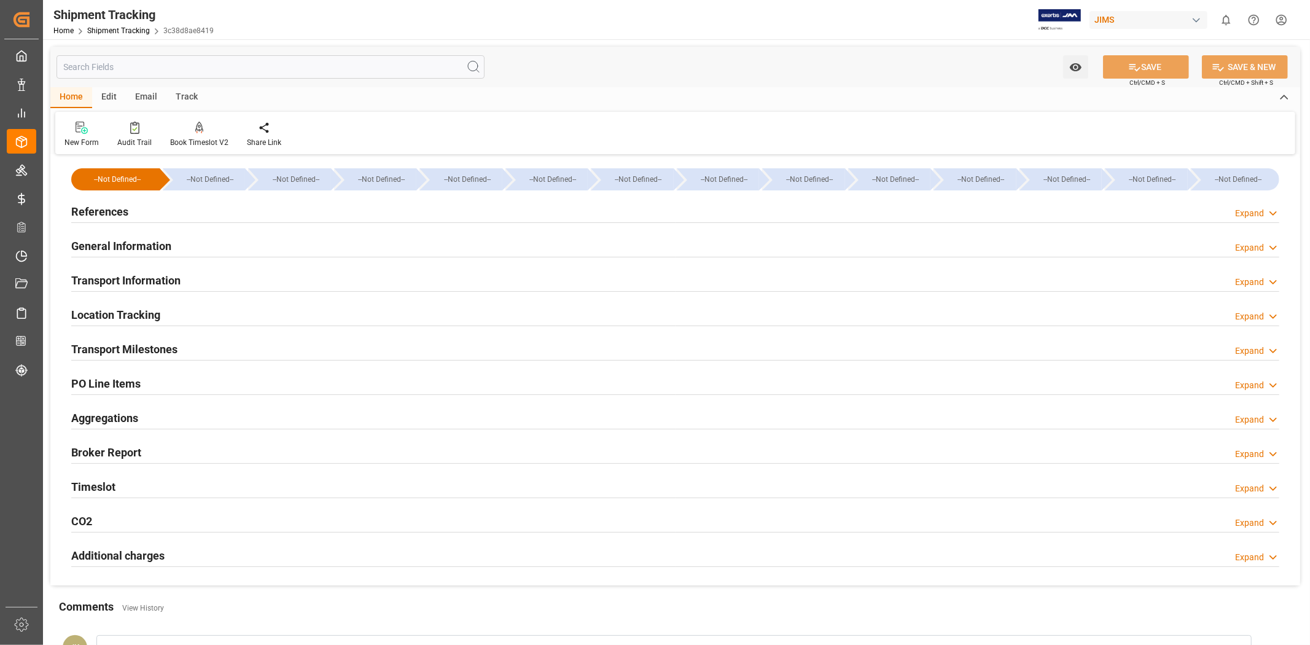
click at [253, 272] on div "Transport Information Expand" at bounding box center [675, 279] width 1208 height 23
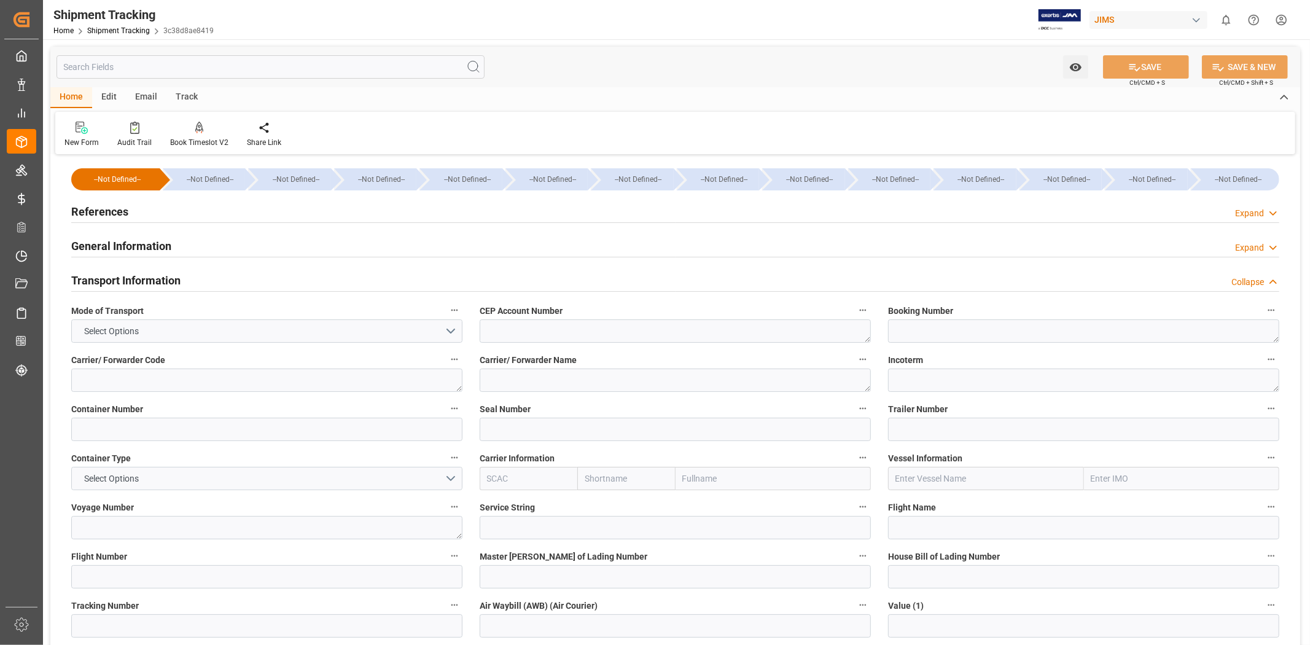
click at [154, 278] on h2 "Transport Information" at bounding box center [125, 280] width 109 height 17
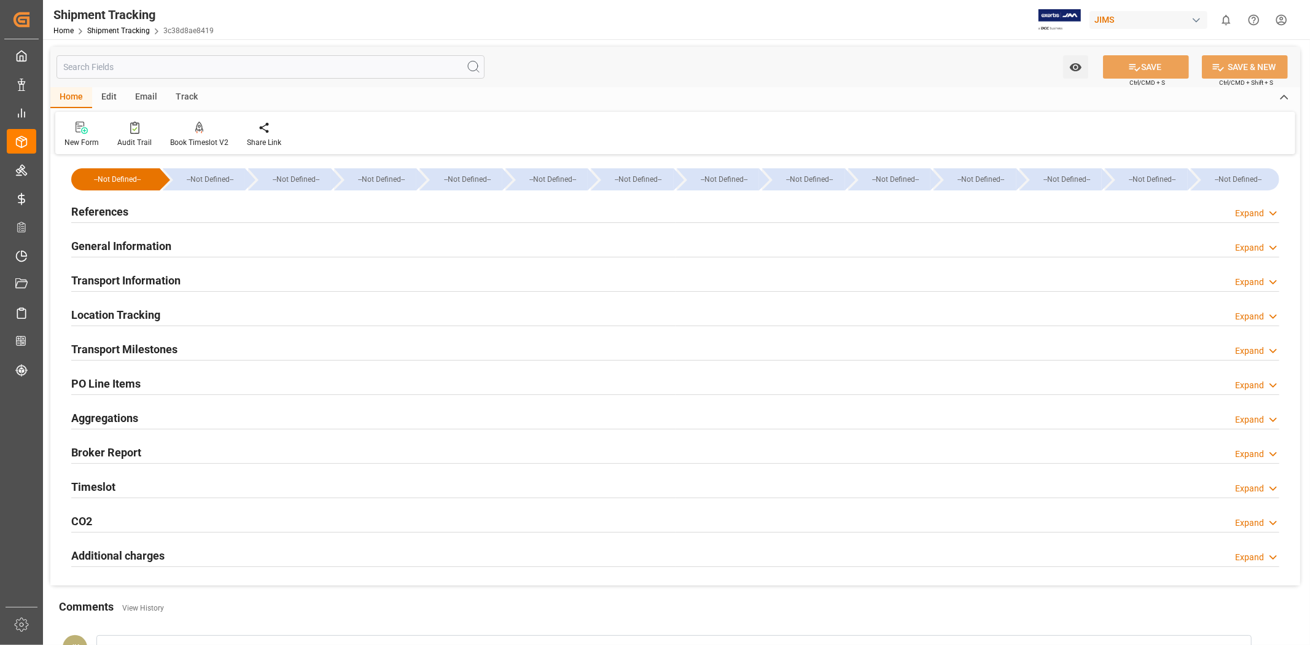
click at [154, 314] on h2 "Location Tracking" at bounding box center [115, 314] width 89 height 17
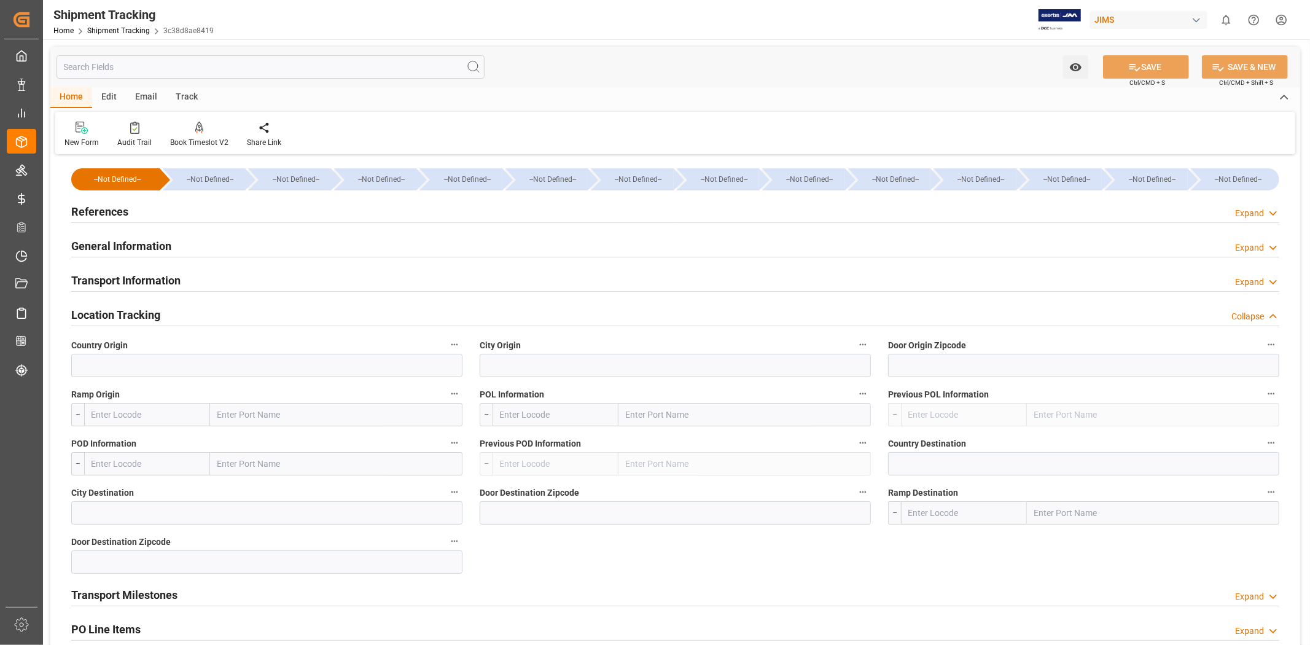
click at [150, 311] on h2 "Location Tracking" at bounding box center [115, 314] width 89 height 17
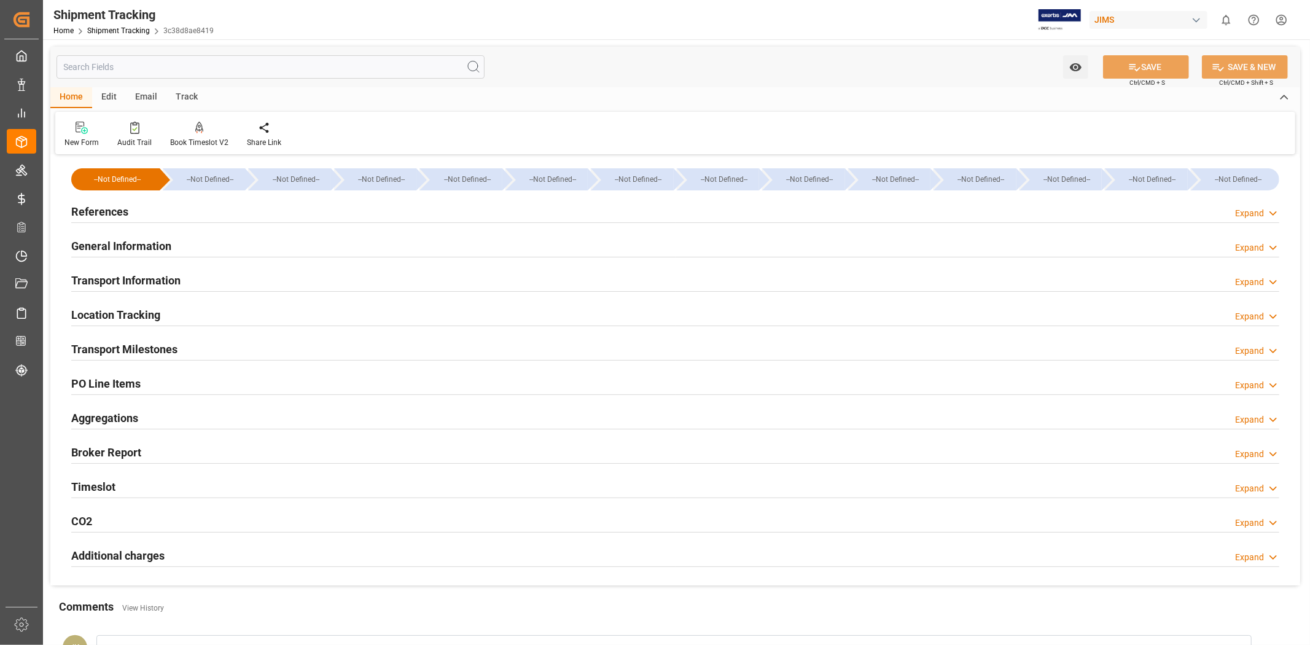
click at [143, 384] on div "PO Line Items Expand" at bounding box center [675, 382] width 1208 height 23
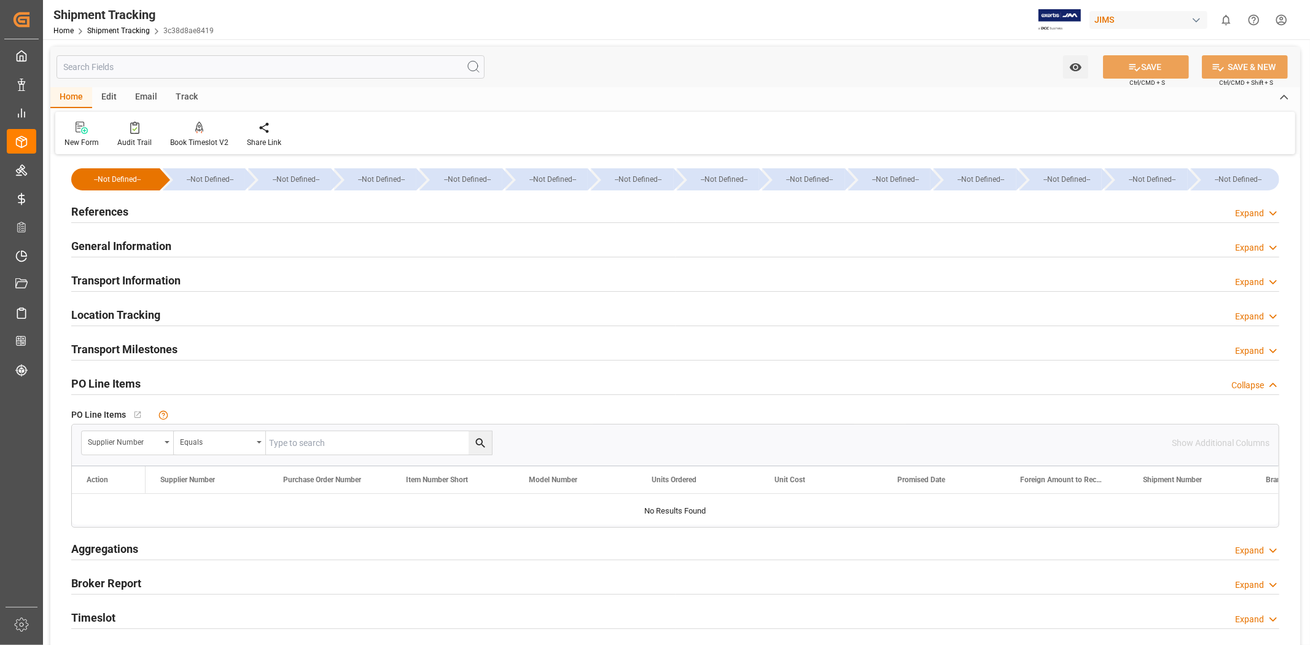
click at [143, 382] on div "PO Line Items Collapse" at bounding box center [675, 382] width 1208 height 23
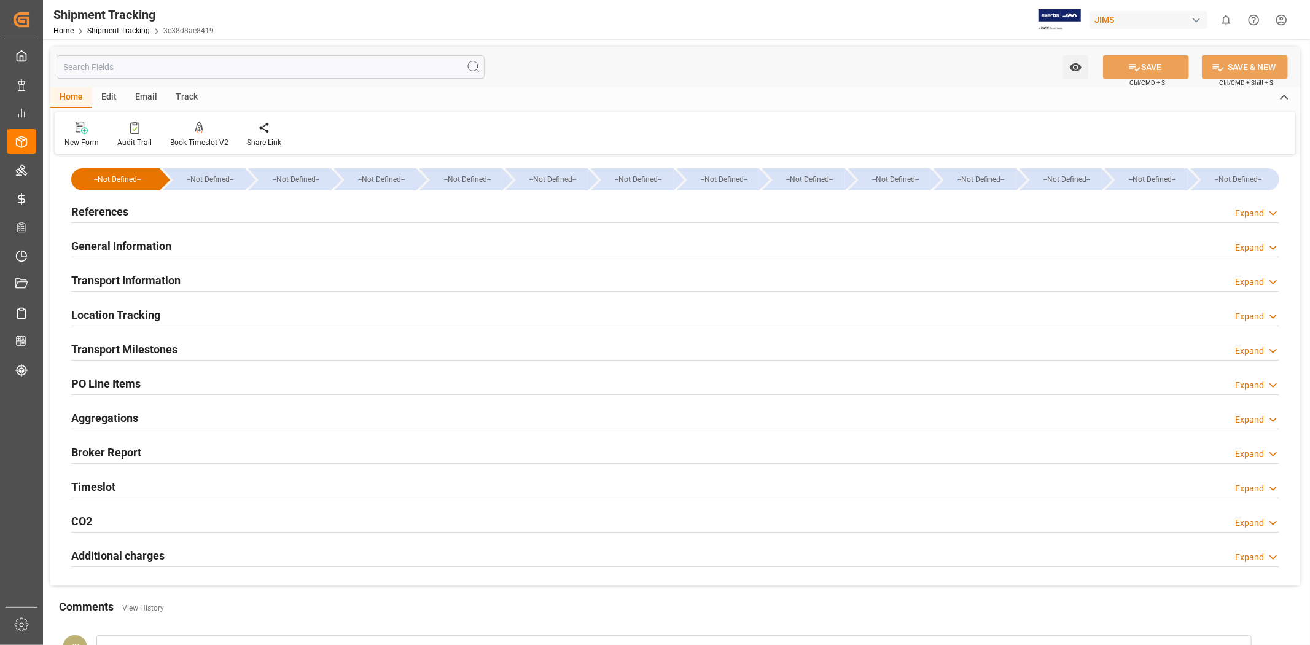
click at [260, 351] on div "Transport Milestones Expand" at bounding box center [675, 347] width 1208 height 23
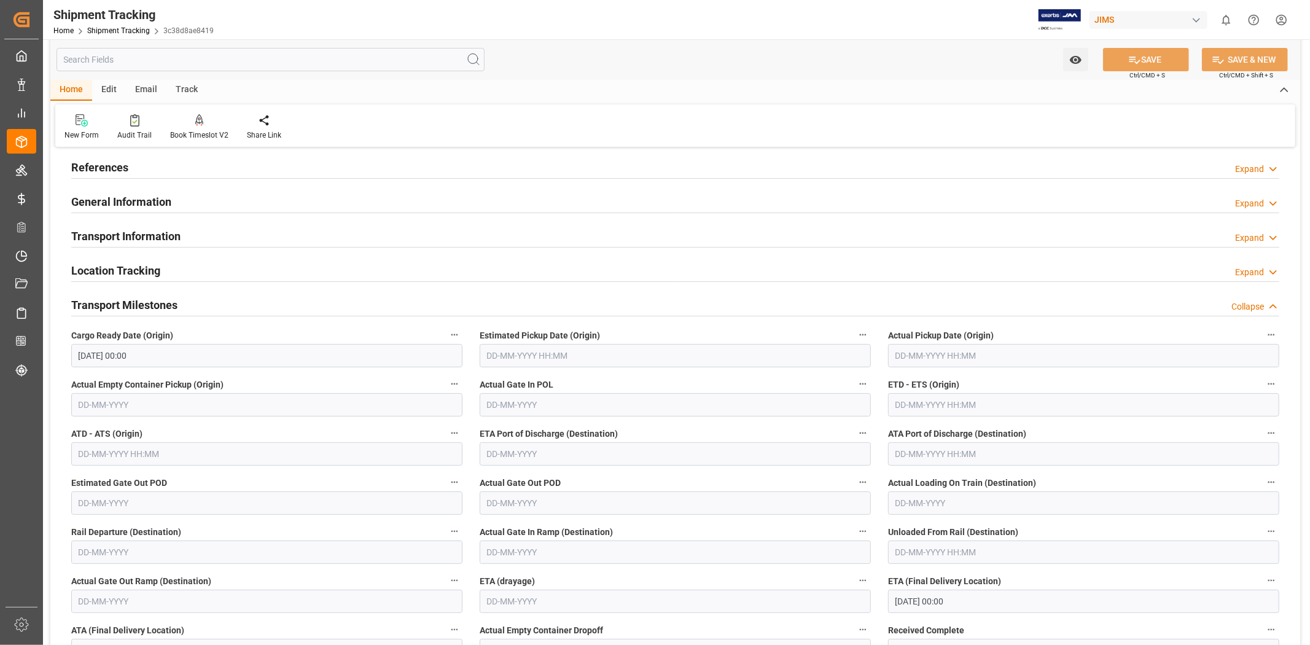
scroll to position [68, 0]
